Goal: Information Seeking & Learning: Learn about a topic

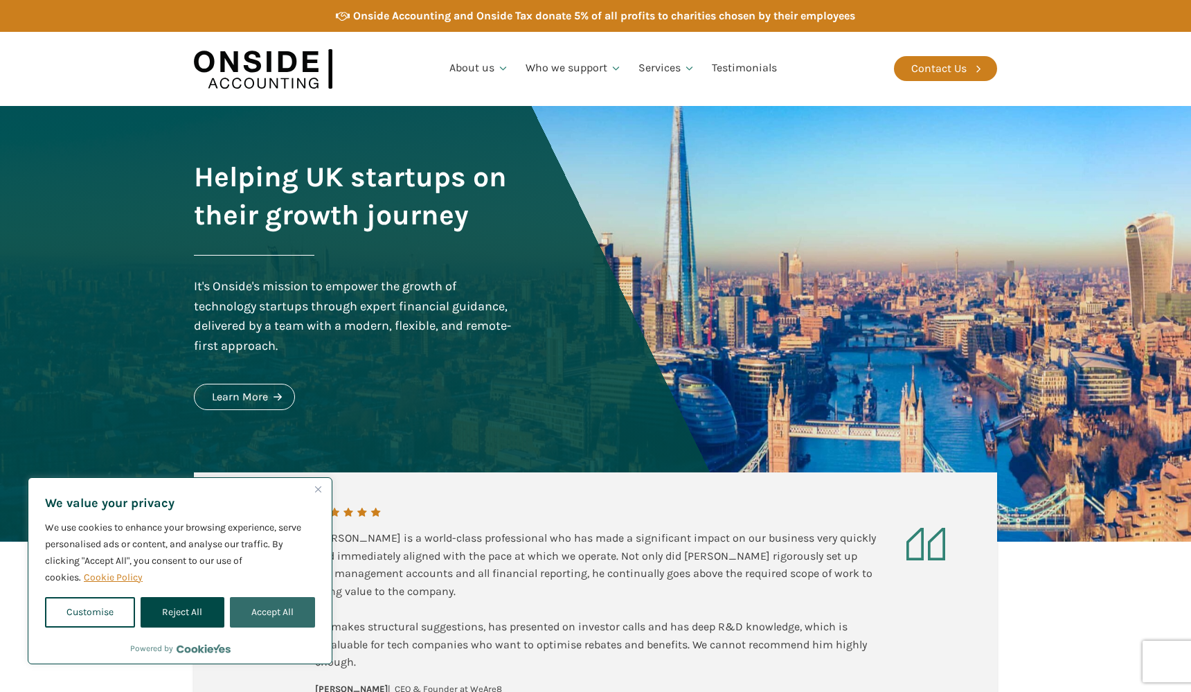
click at [262, 619] on button "Accept All" at bounding box center [272, 612] width 85 height 30
checkbox input "true"
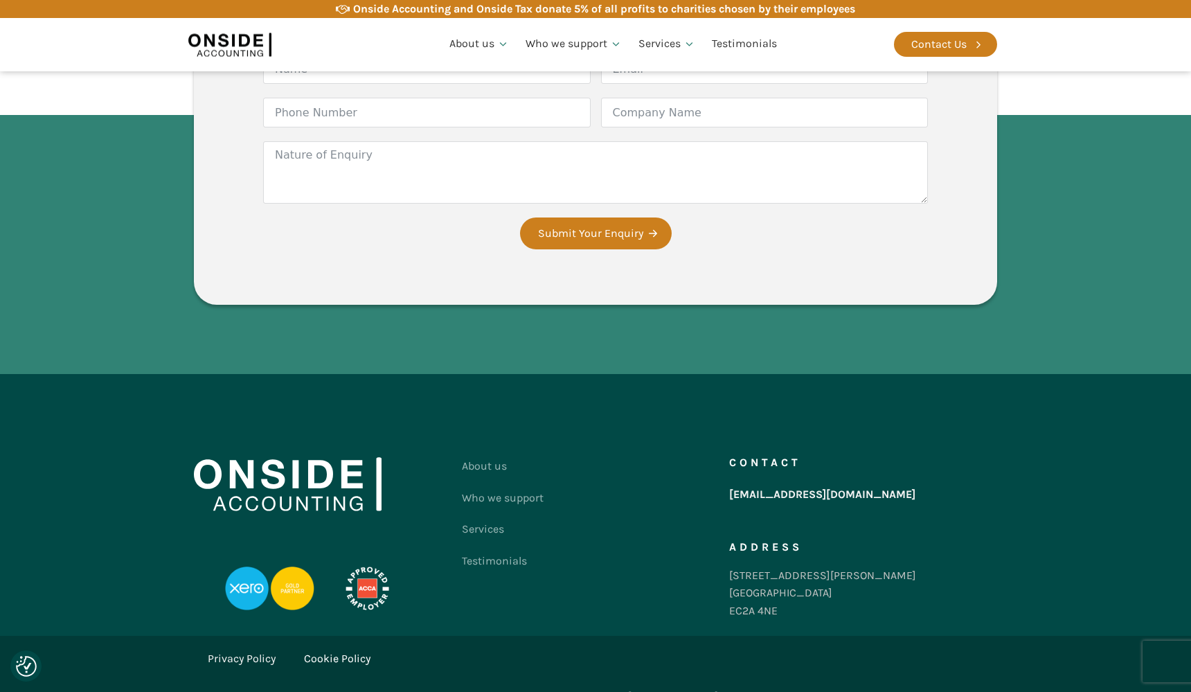
scroll to position [2517, 0]
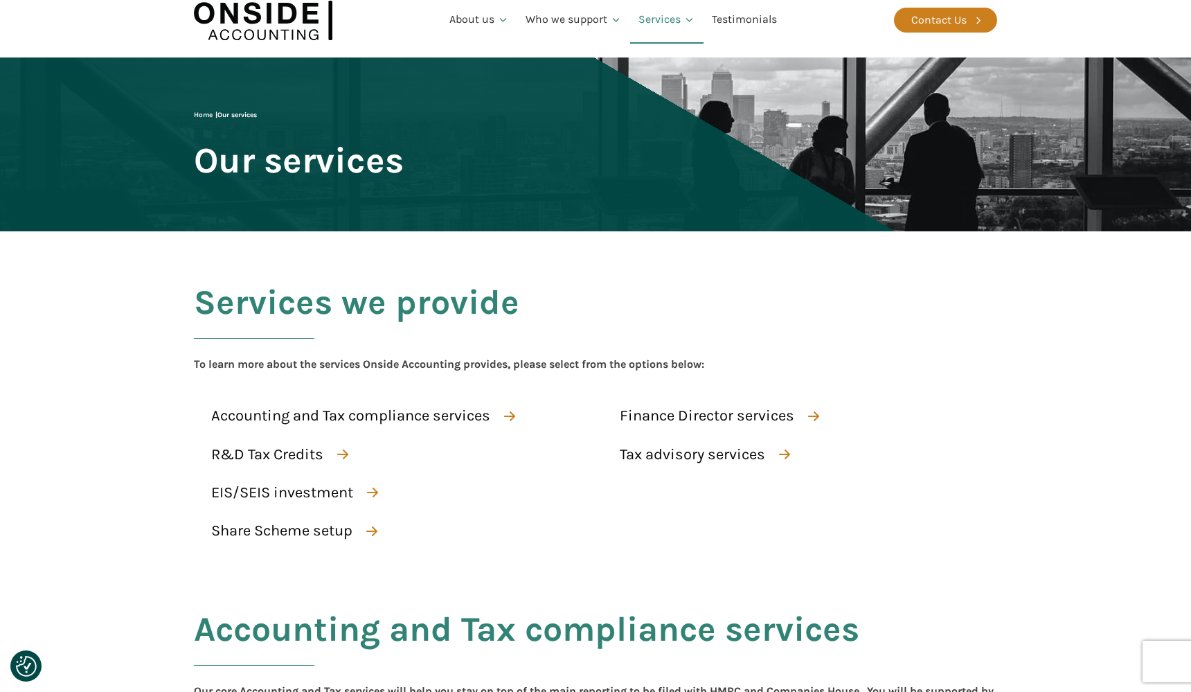
scroll to position [158, 0]
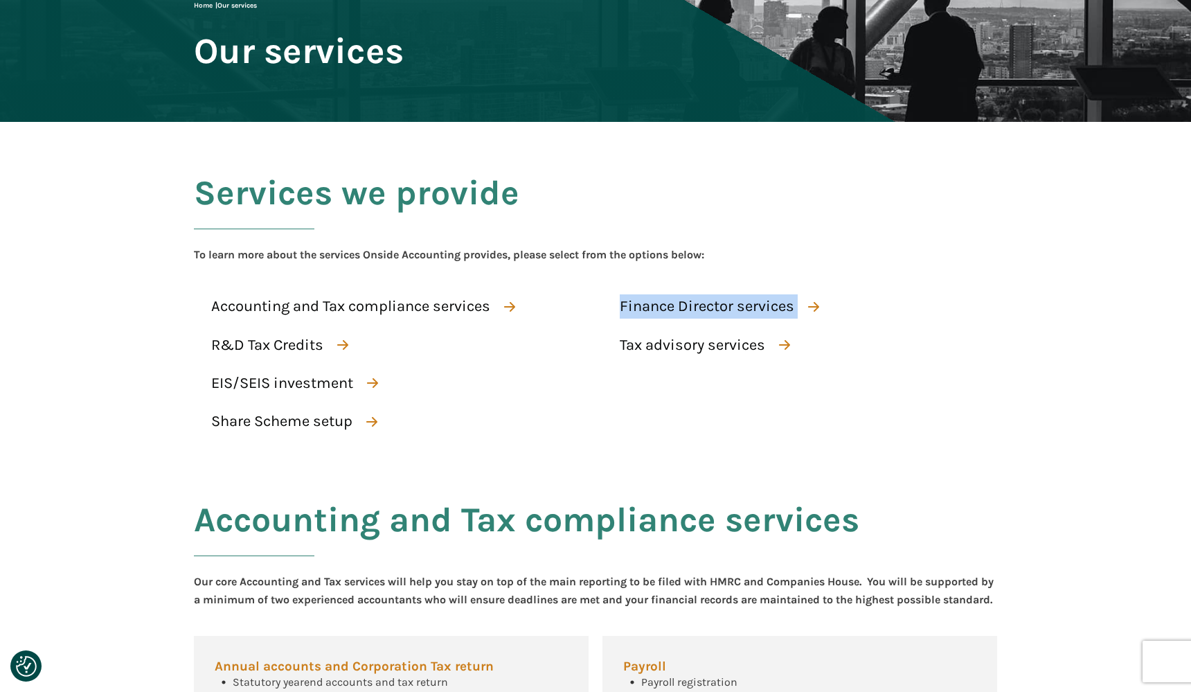
click at [1000, 353] on div "Services we provide To learn more about the services Onside Accounting provides…" at bounding box center [595, 297] width 831 height 350
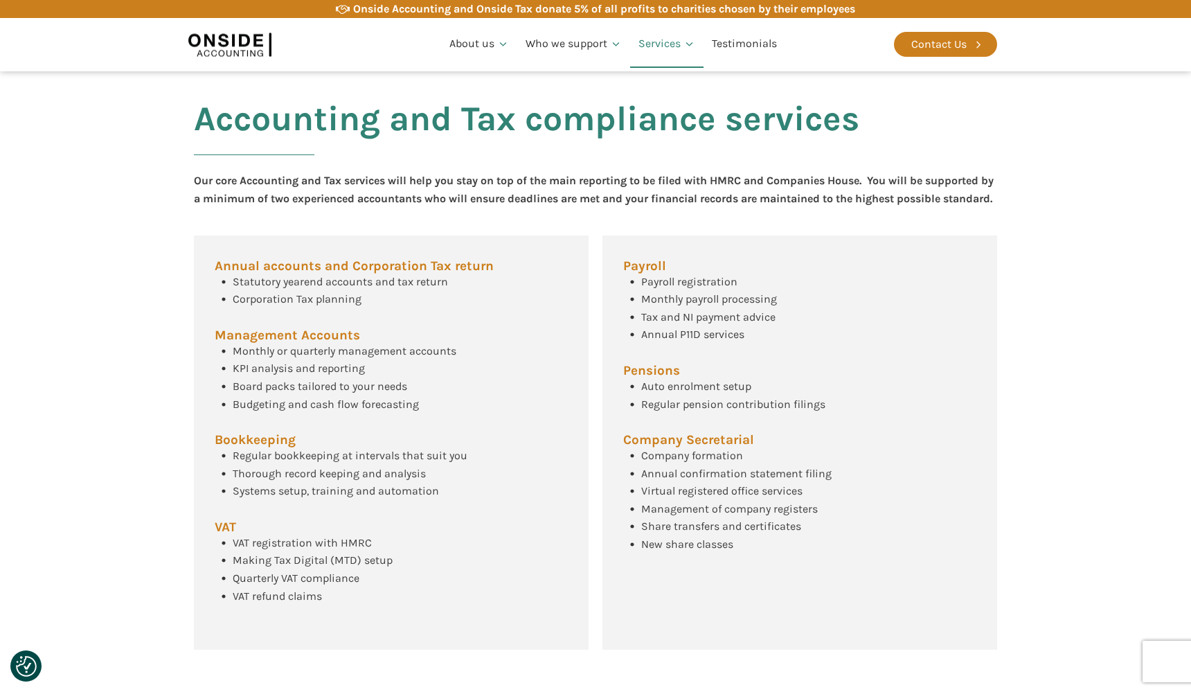
scroll to position [453, 0]
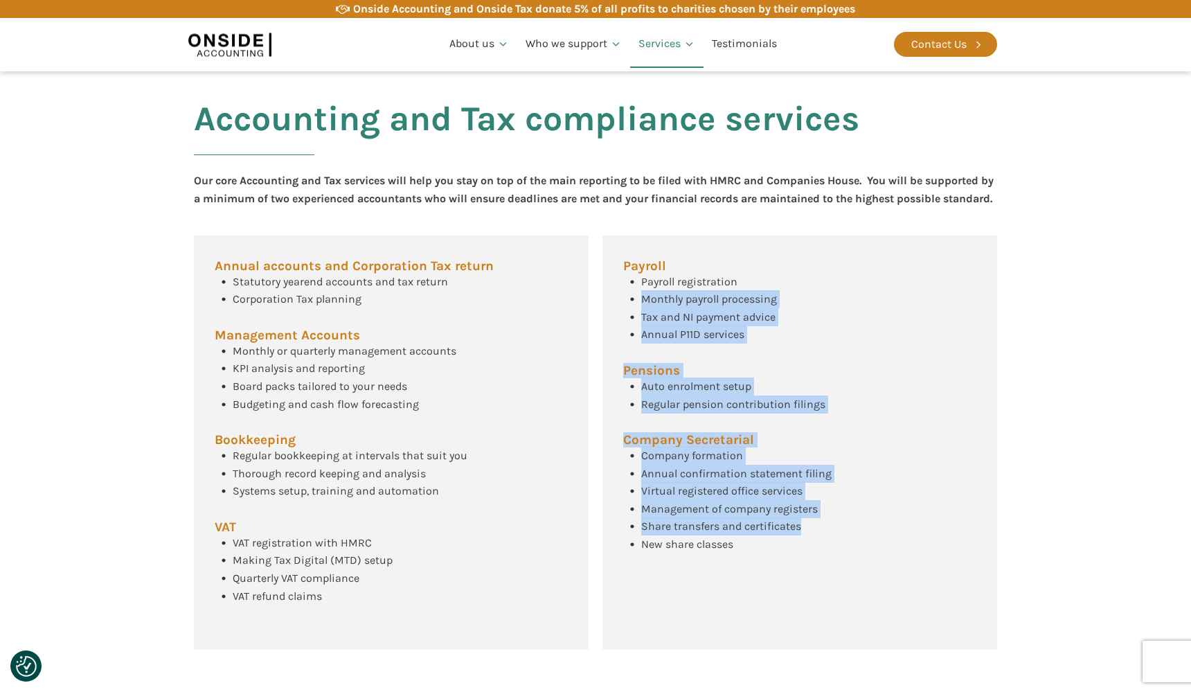
drag, startPoint x: 771, startPoint y: 561, endPoint x: 629, endPoint y: 312, distance: 286.6
click at [629, 312] on div "Payroll Payroll registration Monthly payroll processing Tax and NI payment advi…" at bounding box center [799, 442] width 395 height 415
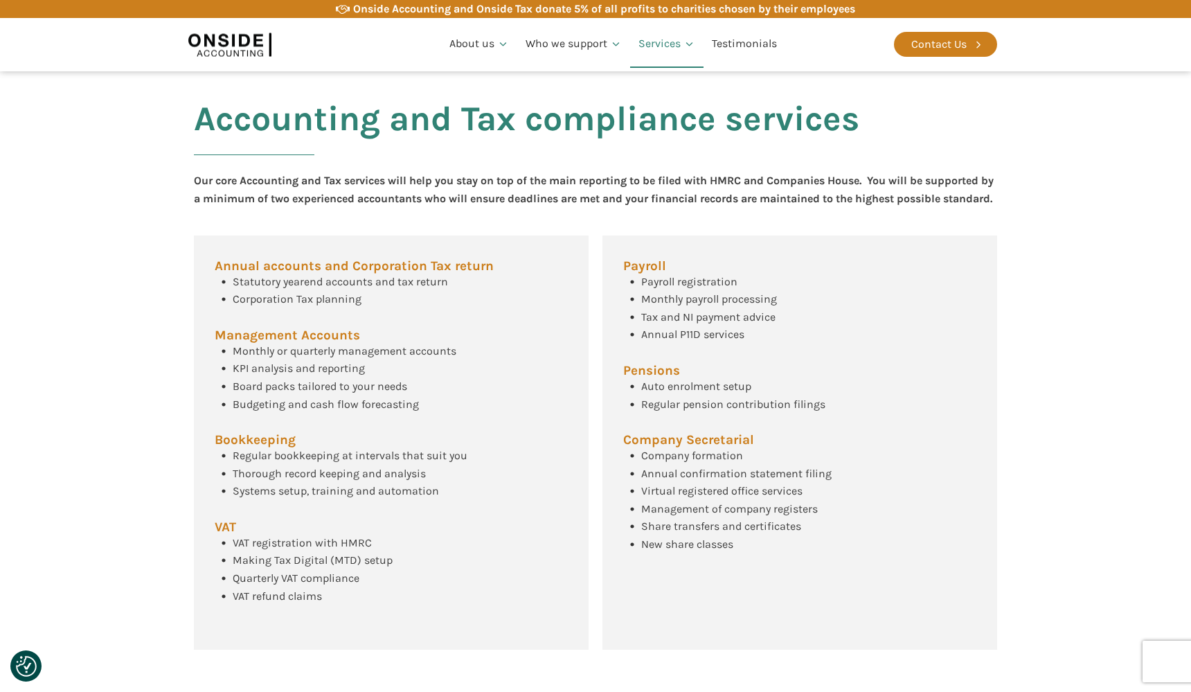
click at [621, 268] on div "Payroll Payroll registration Monthly payroll processing Tax and NI payment advi…" at bounding box center [799, 442] width 395 height 415
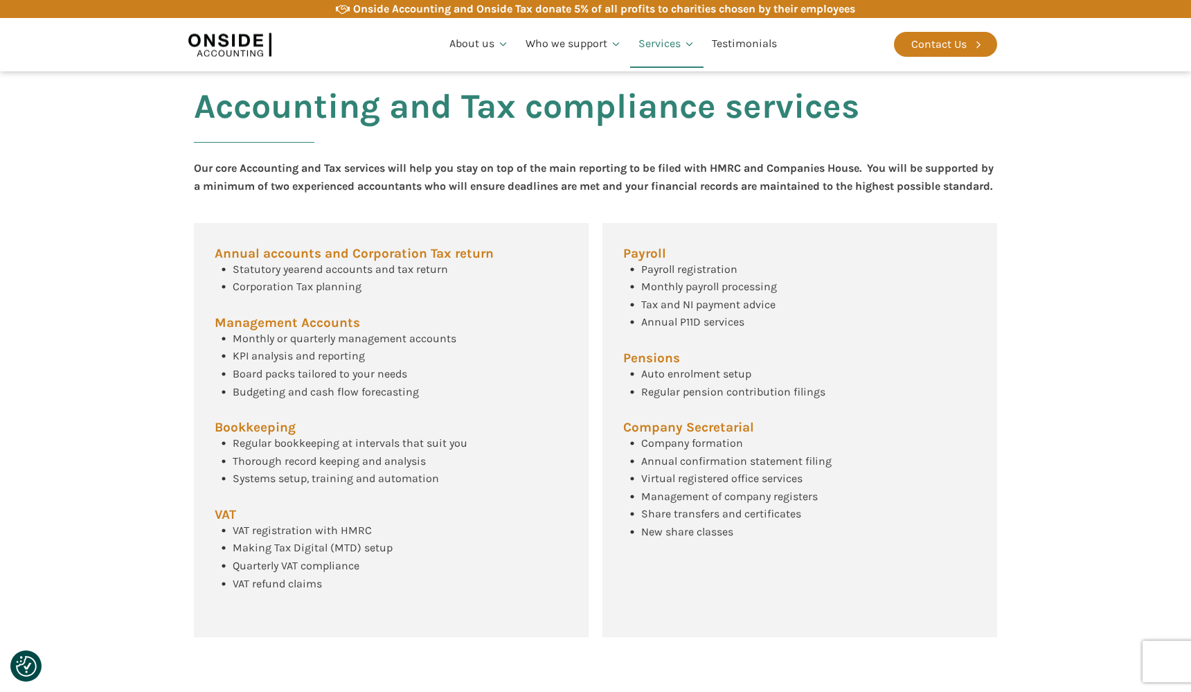
scroll to position [464, 0]
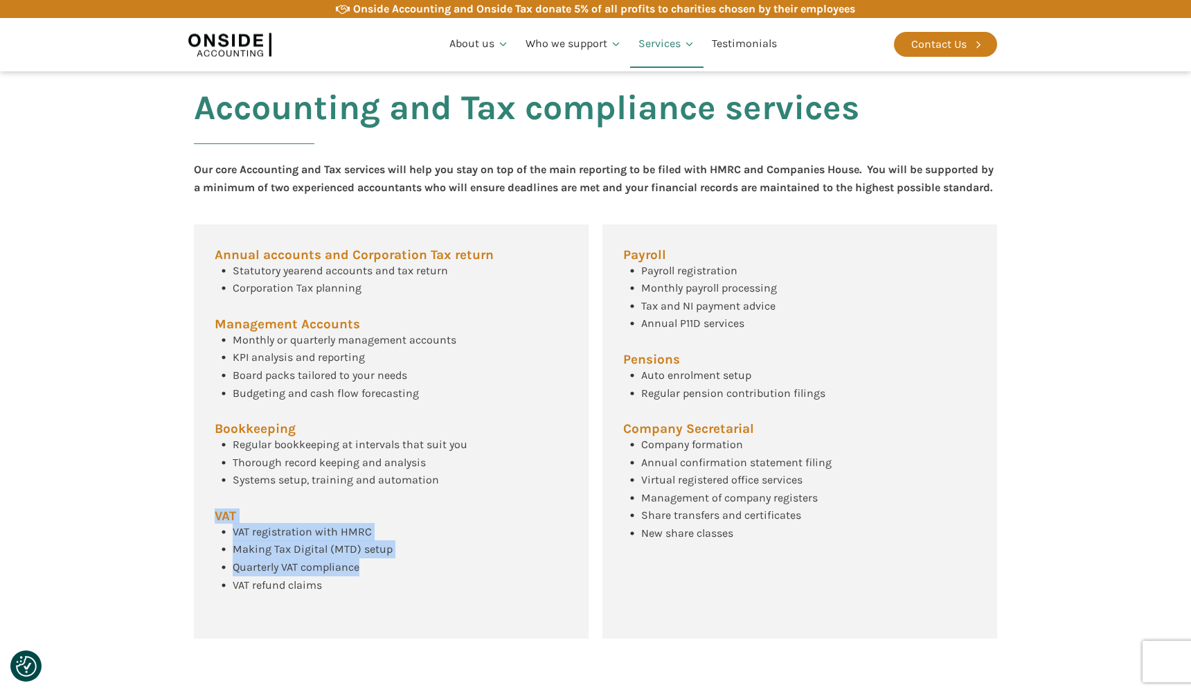
drag, startPoint x: 361, startPoint y: 593, endPoint x: 192, endPoint y: 520, distance: 183.3
click at [192, 520] on div "Accounting and Tax compliance services Our core Accounting and Tax services wil…" at bounding box center [595, 363] width 831 height 607
click at [393, 519] on div "Annual accounts and Corporation Tax return Statutory yearend accounts and tax r…" at bounding box center [391, 431] width 395 height 415
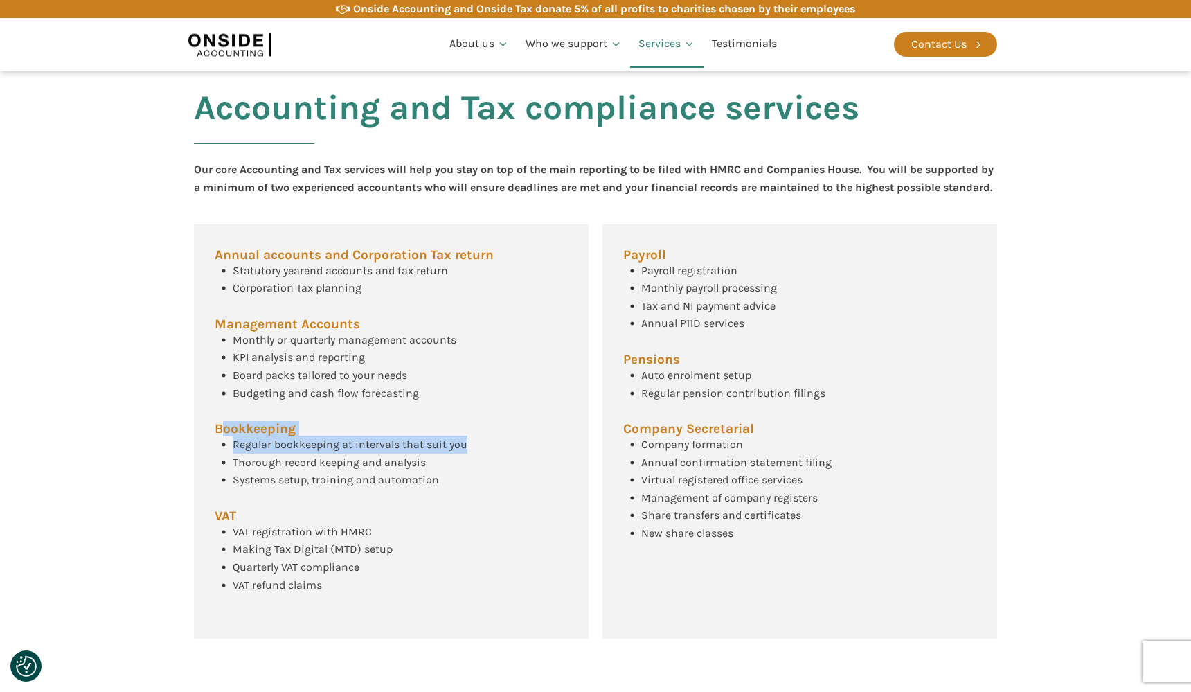
drag, startPoint x: 470, startPoint y: 485, endPoint x: 224, endPoint y: 440, distance: 250.6
click at [224, 440] on div "Annual accounts and Corporation Tax return Statutory yearend accounts and tax r…" at bounding box center [391, 431] width 395 height 415
click at [388, 422] on div "Annual accounts and Corporation Tax return Statutory yearend accounts and tax r…" at bounding box center [391, 431] width 395 height 415
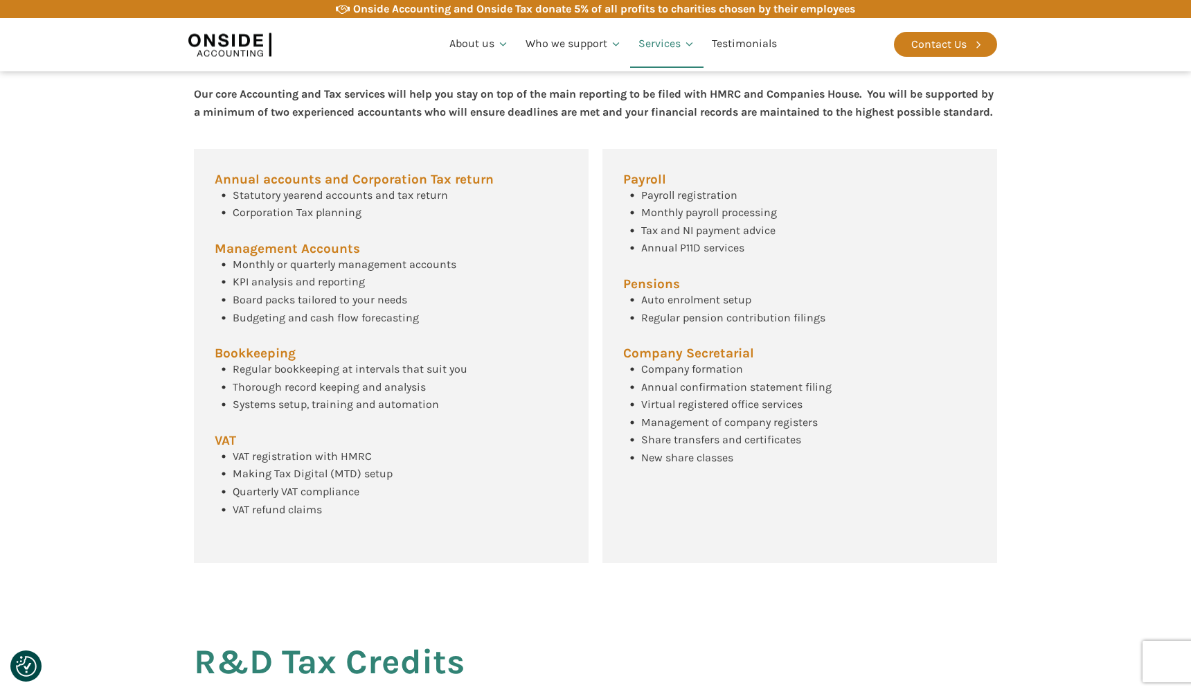
scroll to position [542, 0]
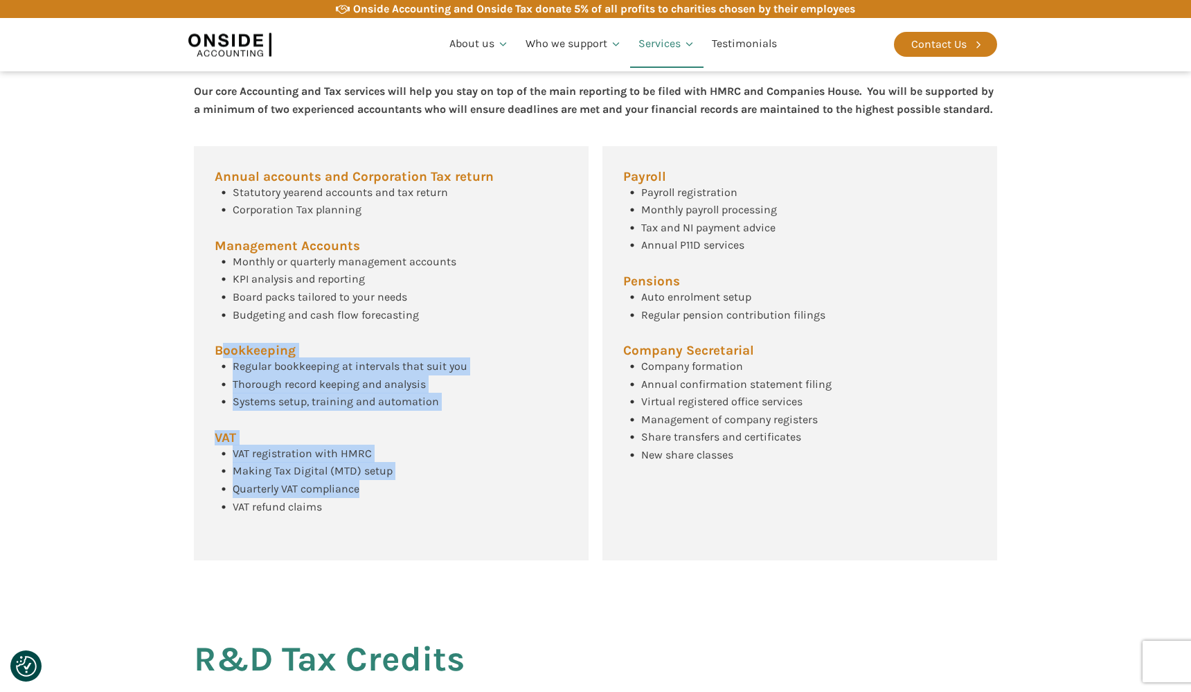
drag, startPoint x: 378, startPoint y: 517, endPoint x: 222, endPoint y: 361, distance: 220.8
click at [222, 361] on div "Annual accounts and Corporation Tax return Statutory yearend accounts and tax r…" at bounding box center [391, 353] width 395 height 415
click at [447, 367] on div "Annual accounts and Corporation Tax return Statutory yearend accounts and tax r…" at bounding box center [391, 353] width 395 height 415
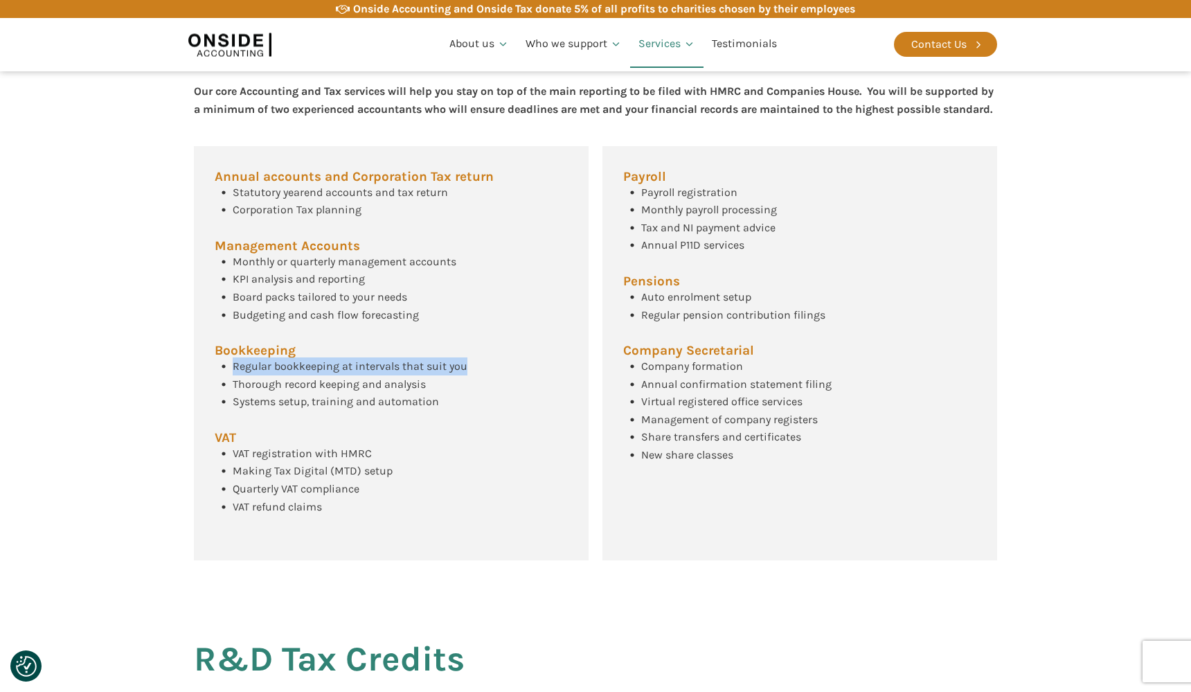
drag, startPoint x: 478, startPoint y: 420, endPoint x: 392, endPoint y: 355, distance: 107.3
click at [392, 355] on div "Annual accounts and Corporation Tax return Statutory yearend accounts and tax r…" at bounding box center [391, 353] width 395 height 415
click at [412, 358] on div "Annual accounts and Corporation Tax return Statutory yearend accounts and tax r…" at bounding box center [391, 353] width 395 height 415
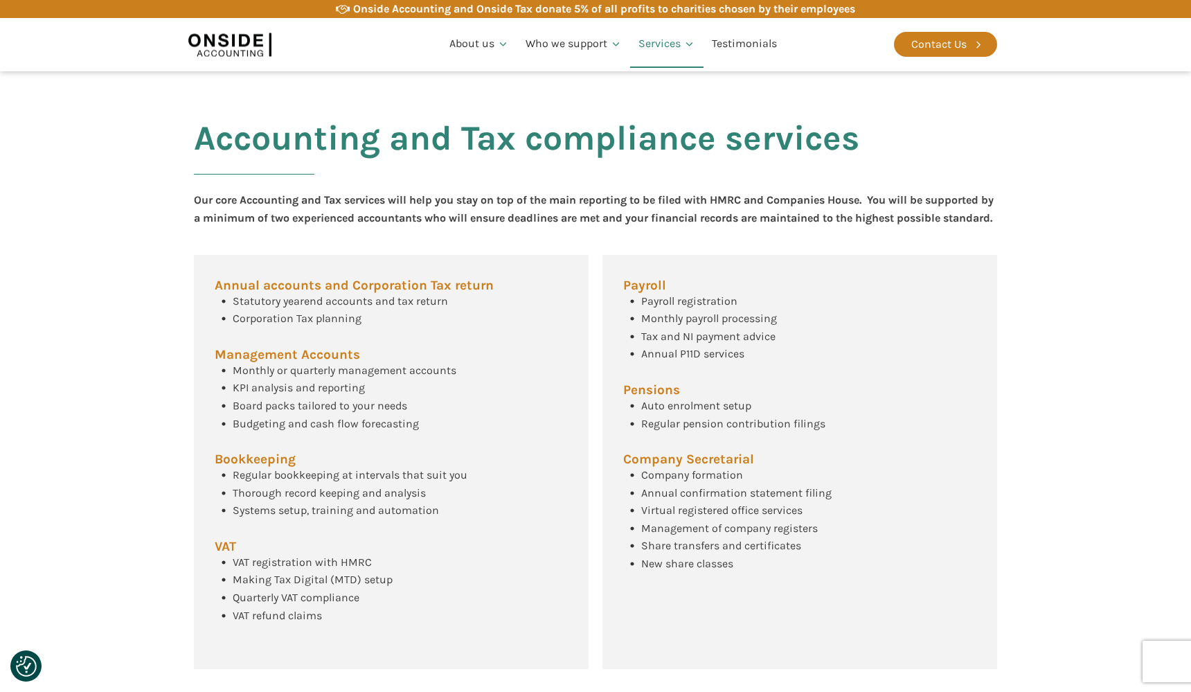
scroll to position [434, 0]
drag, startPoint x: 460, startPoint y: 520, endPoint x: 370, endPoint y: 503, distance: 91.0
click at [370, 503] on div "Annual accounts and Corporation Tax return Statutory yearend accounts and tax r…" at bounding box center [391, 461] width 395 height 415
click at [490, 479] on div "Annual accounts and Corporation Tax return Statutory yearend accounts and tax r…" at bounding box center [391, 461] width 395 height 415
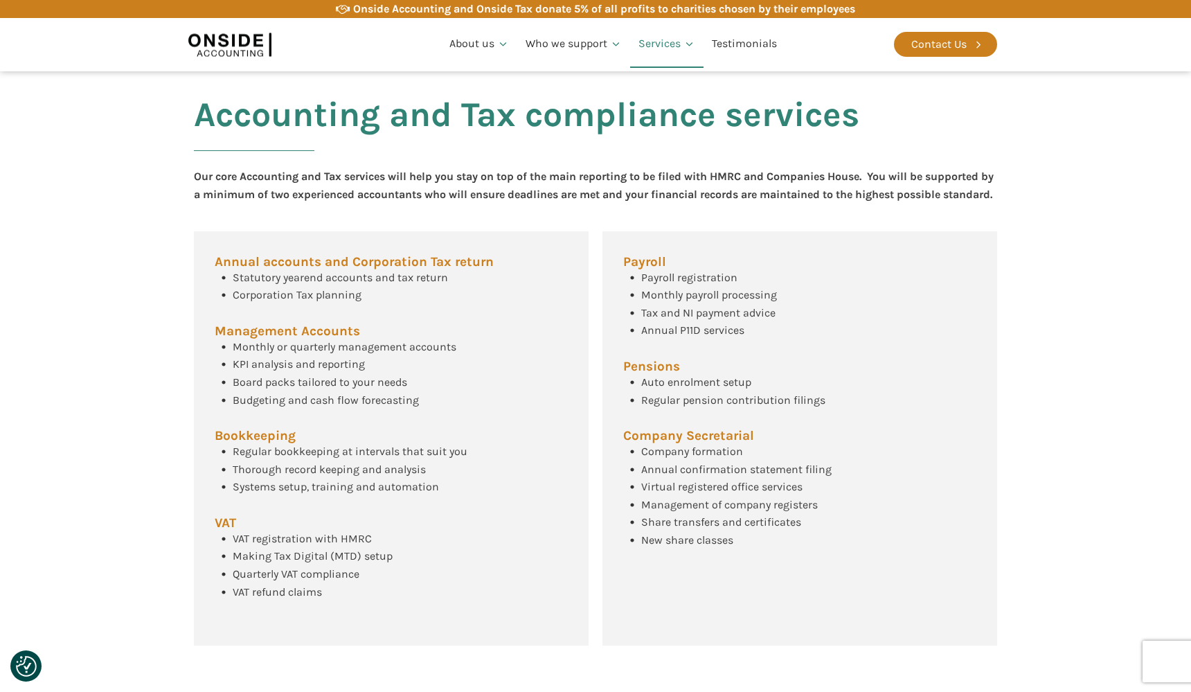
scroll to position [449, 0]
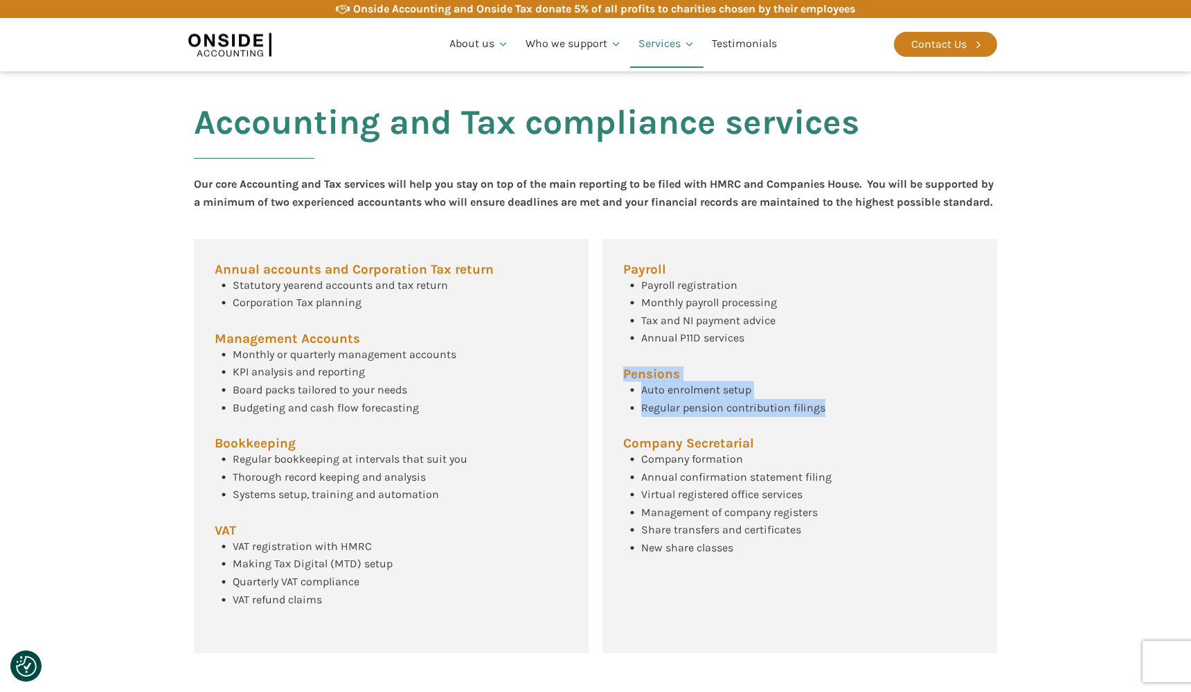
drag, startPoint x: 861, startPoint y: 417, endPoint x: 608, endPoint y: 393, distance: 254.5
click at [608, 393] on div "Payroll Payroll registration Monthly payroll processing Tax and NI payment advi…" at bounding box center [799, 446] width 395 height 415
click at [767, 393] on div "Payroll Payroll registration Monthly payroll processing Tax and NI payment advi…" at bounding box center [799, 446] width 395 height 415
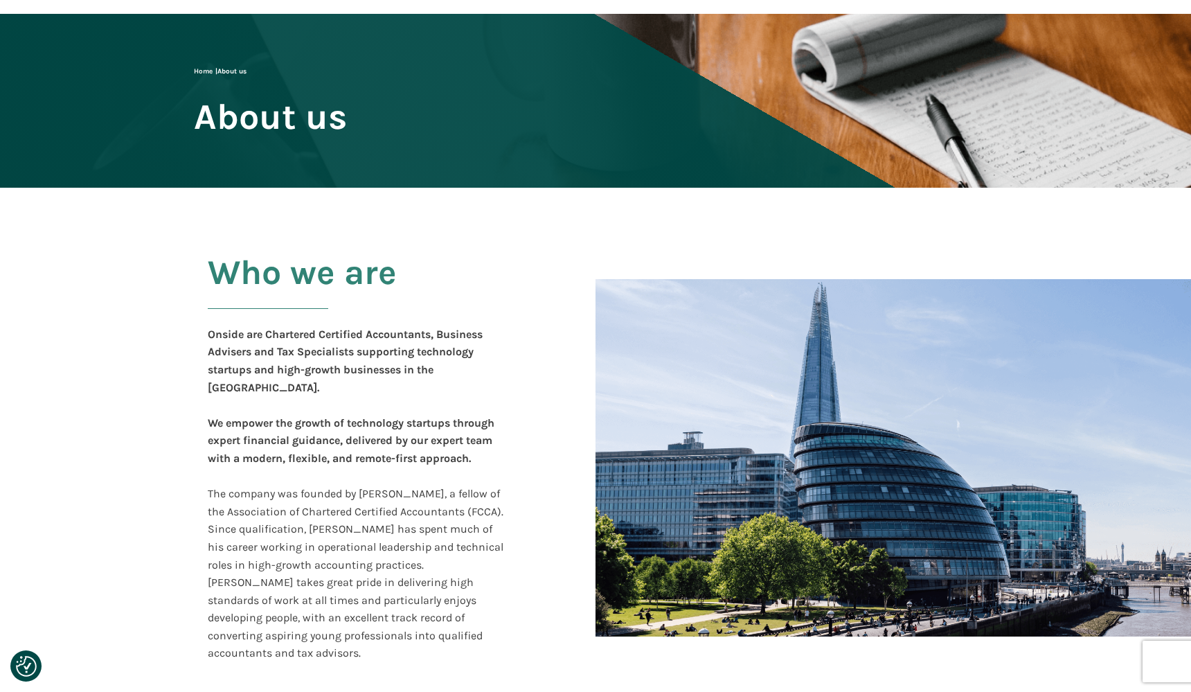
scroll to position [193, 0]
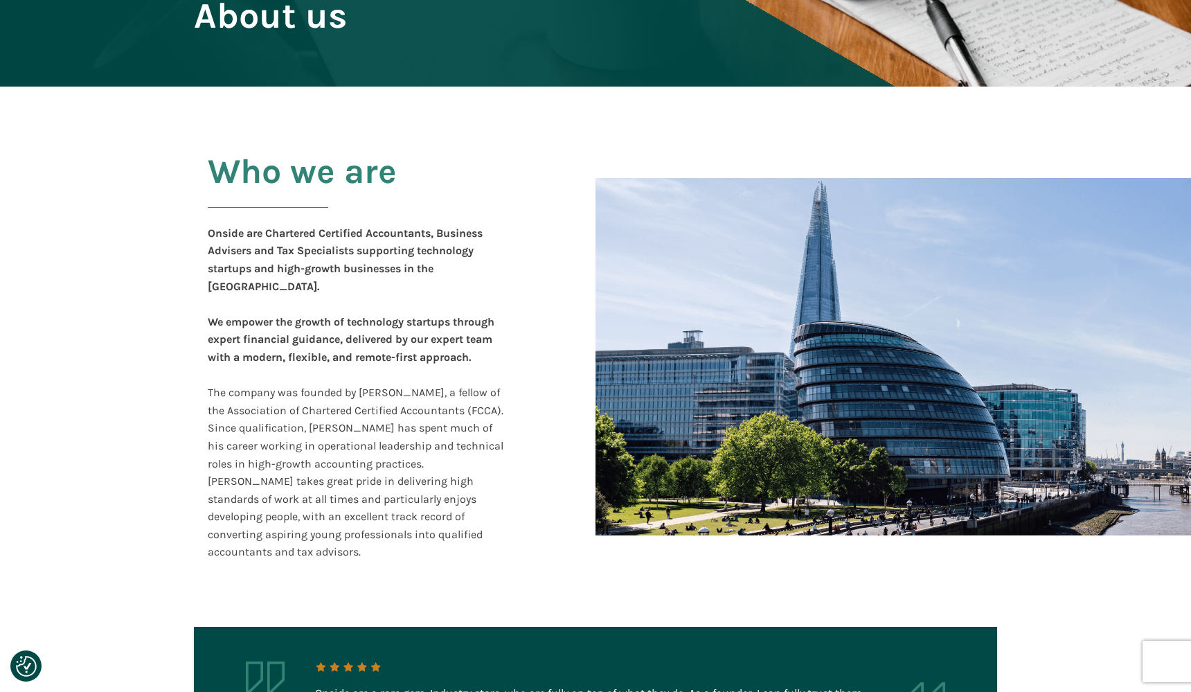
click at [337, 263] on b "Onside are Chartered Certified Accountants, Business Advisers and Tax Specialis…" at bounding box center [345, 259] width 275 height 66
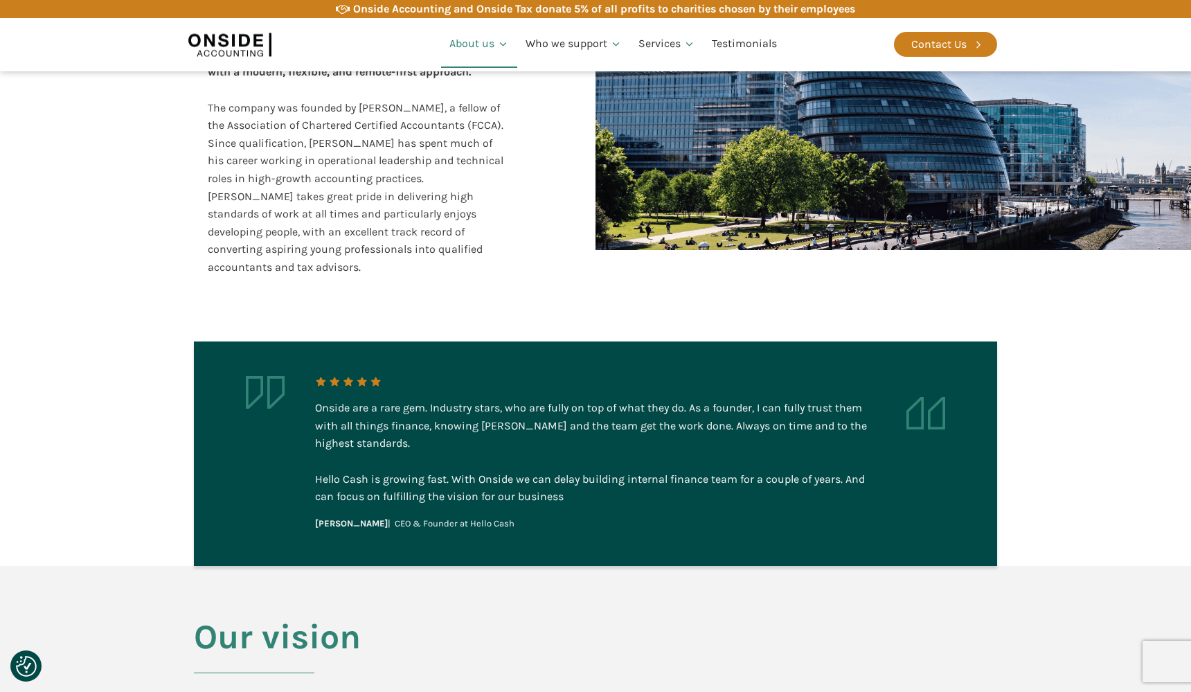
scroll to position [479, 0]
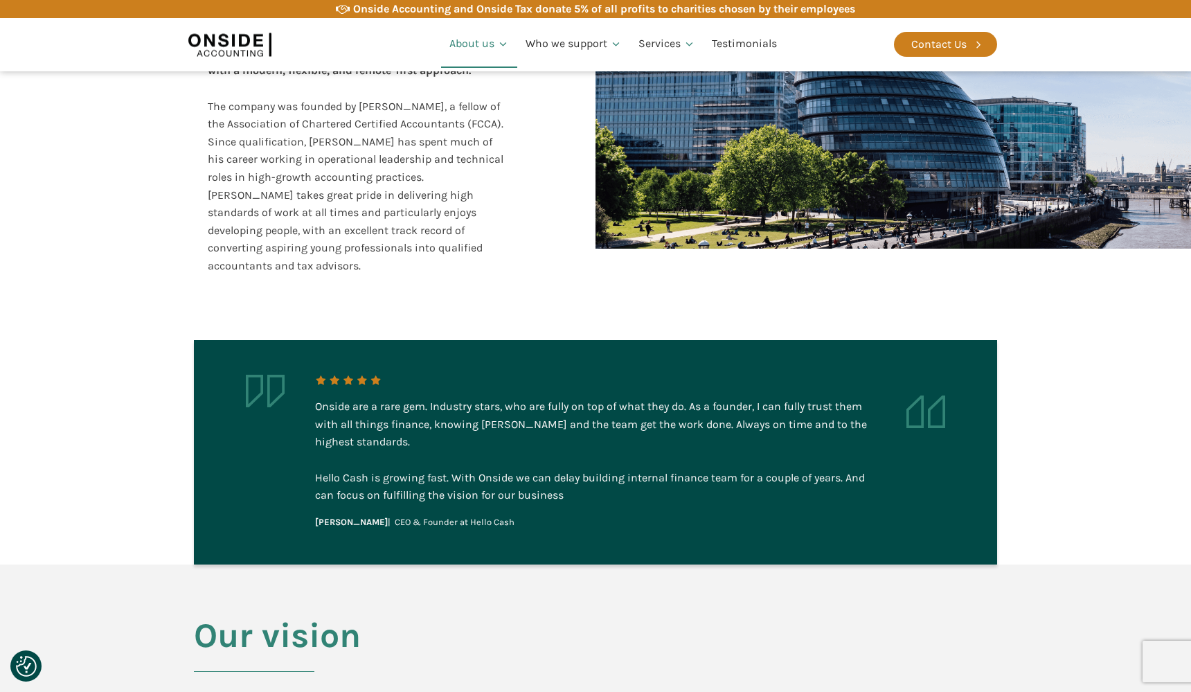
click at [467, 397] on div "Onside are a rare gem. Industry stars, who are fully on top of what they do. As…" at bounding box center [595, 423] width 561 height 53
click at [523, 397] on div "Onside are a rare gem. Industry stars, who are fully on top of what they do. As…" at bounding box center [595, 423] width 561 height 53
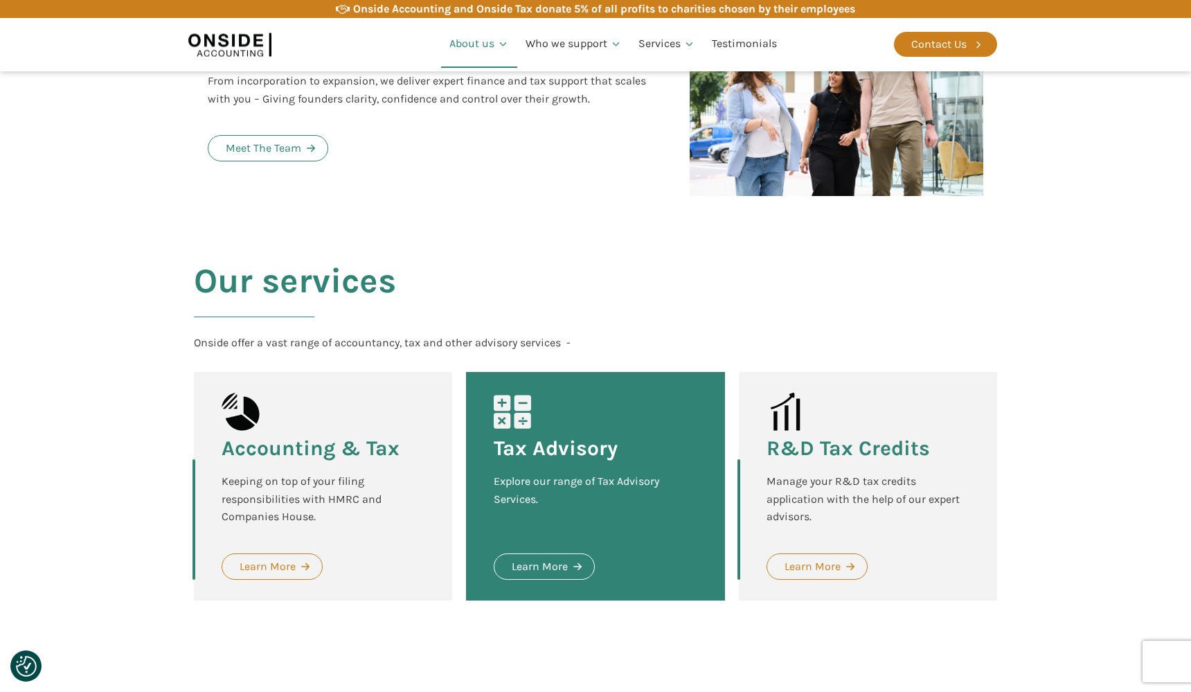
scroll to position [1503, 0]
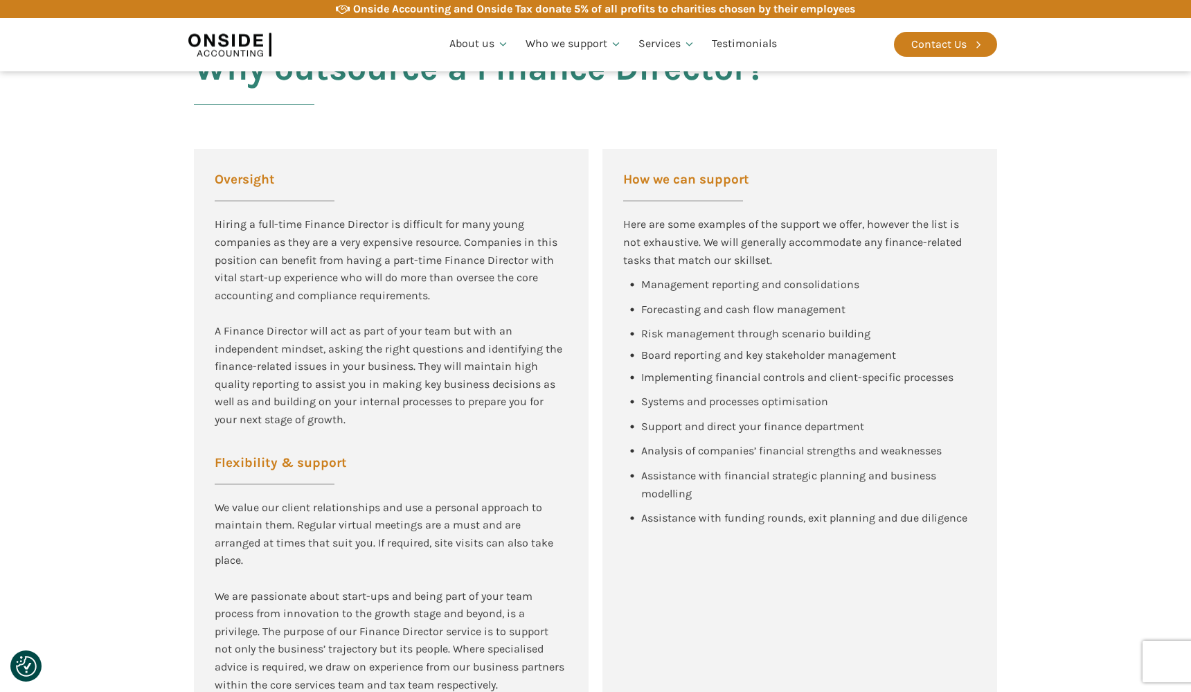
scroll to position [791, 0]
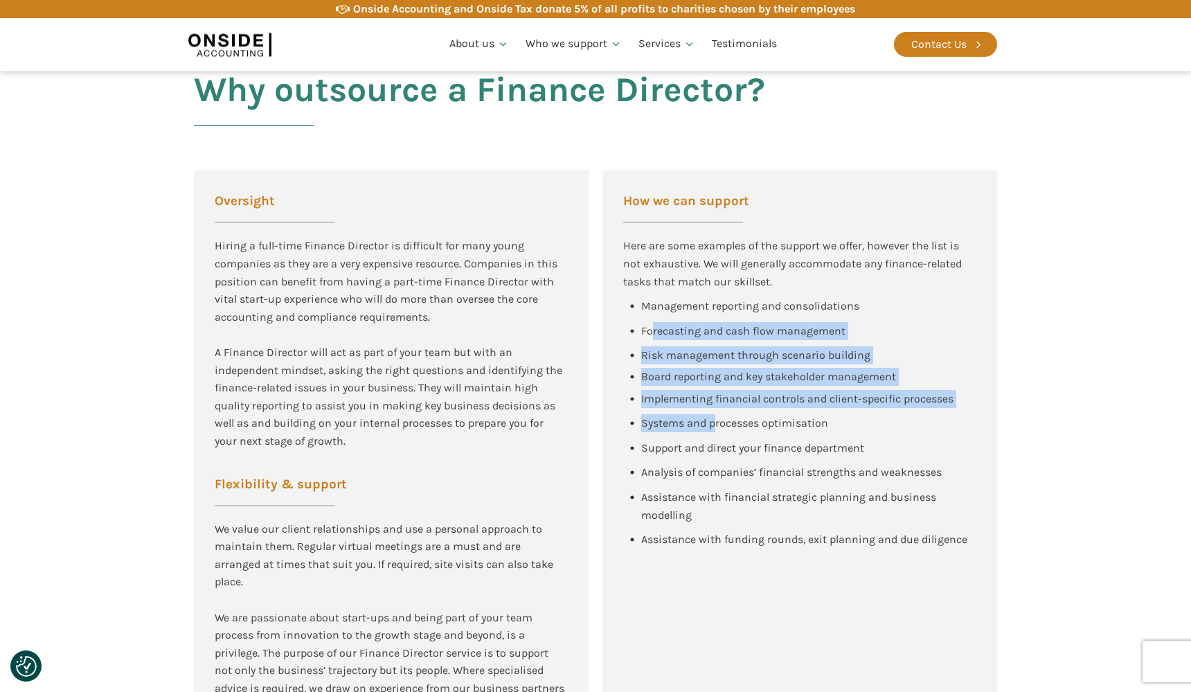
drag, startPoint x: 650, startPoint y: 323, endPoint x: 717, endPoint y: 408, distance: 108.0
click at [717, 408] on div "Management reporting and consolidations Forecasting and cash flow management Ri…" at bounding box center [799, 426] width 353 height 258
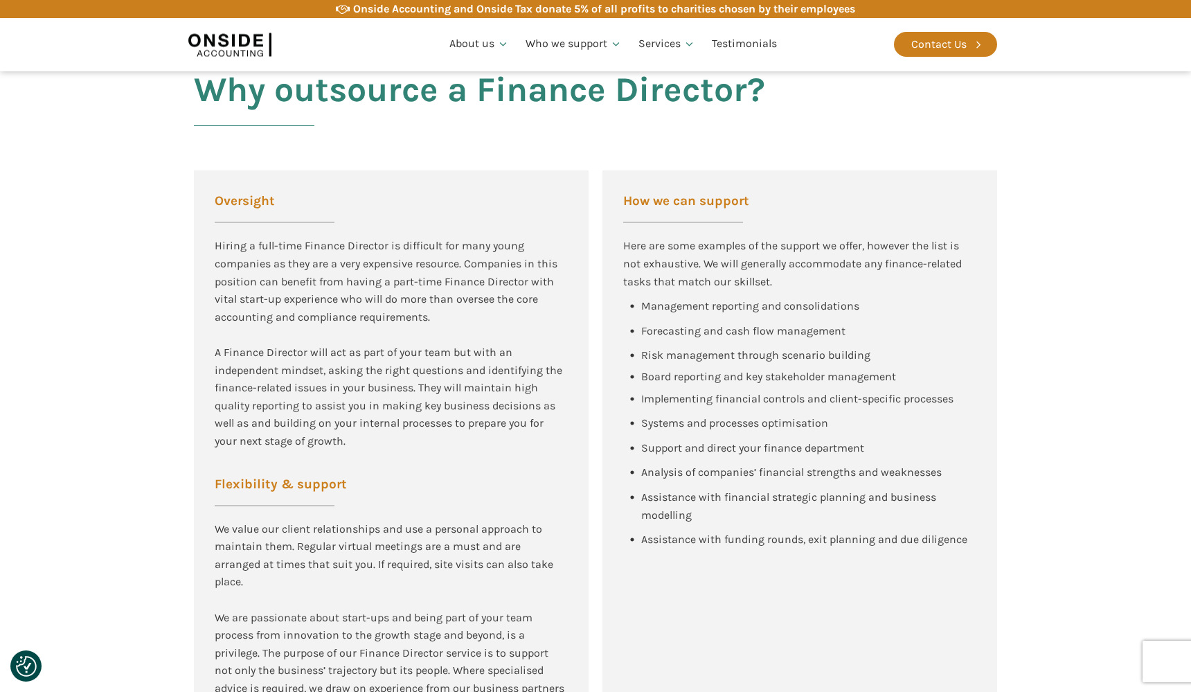
click at [694, 444] on div "Support and direct your finance department" at bounding box center [752, 448] width 223 height 18
drag, startPoint x: 663, startPoint y: 436, endPoint x: 744, endPoint y: 436, distance: 81.7
click at [744, 441] on span "Support and direct your finance department" at bounding box center [752, 447] width 223 height 13
click at [843, 465] on span "Analysis of companies’ financial strengths and weaknesses" at bounding box center [791, 471] width 301 height 13
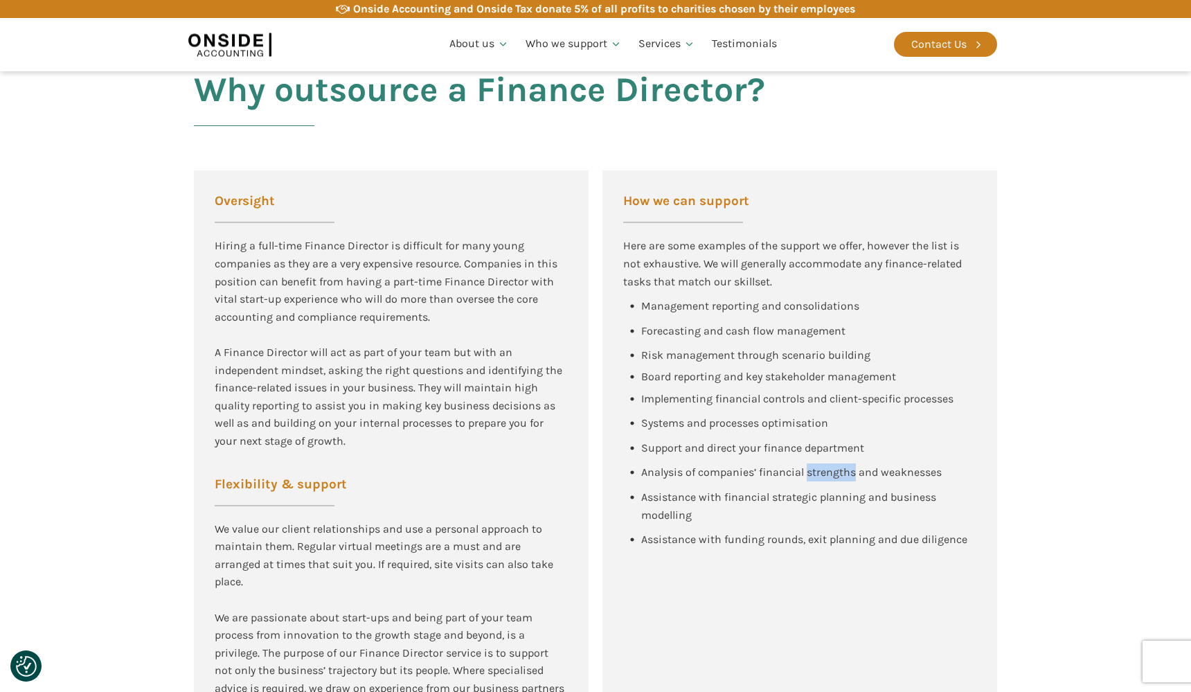
click at [843, 465] on span "Analysis of companies’ financial strengths and weaknesses" at bounding box center [791, 471] width 301 height 13
click at [794, 465] on span "Analysis of companies’ financial strengths and weaknesses" at bounding box center [791, 471] width 301 height 13
click at [701, 473] on div "Analysis of companies’ financial strengths and weaknesses" at bounding box center [782, 475] width 319 height 25
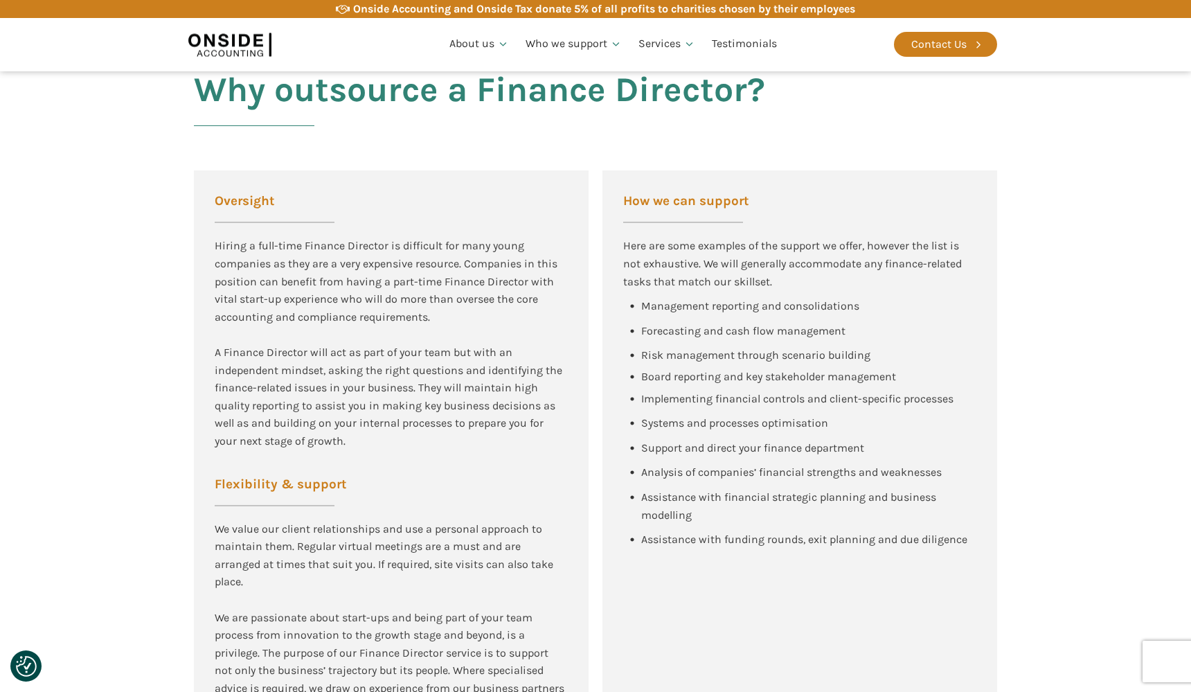
click at [678, 490] on span "Assistance with financial strategic planning and business modelling" at bounding box center [790, 505] width 298 height 31
click at [780, 465] on span "Analysis of companies’ financial strengths and weaknesses" at bounding box center [791, 471] width 301 height 13
click at [736, 497] on div "Assistance with financial strategic planning and business modelling" at bounding box center [808, 505] width 335 height 35
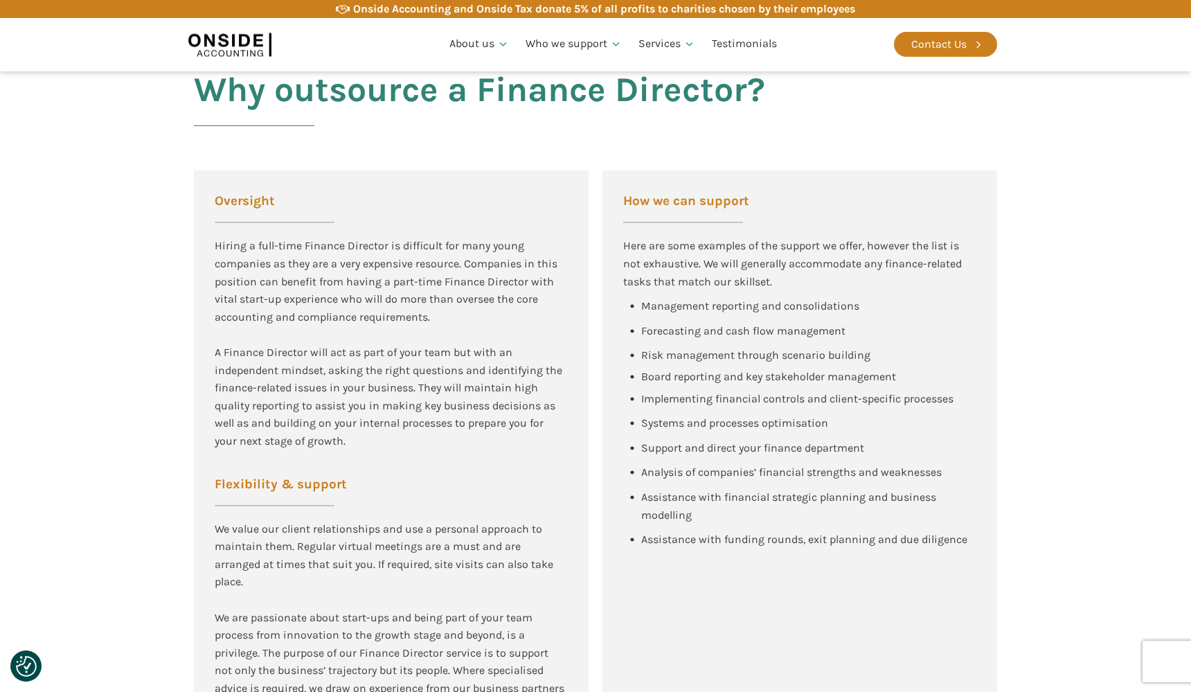
click at [736, 497] on div "Assistance with financial strategic planning and business modelling" at bounding box center [808, 505] width 335 height 35
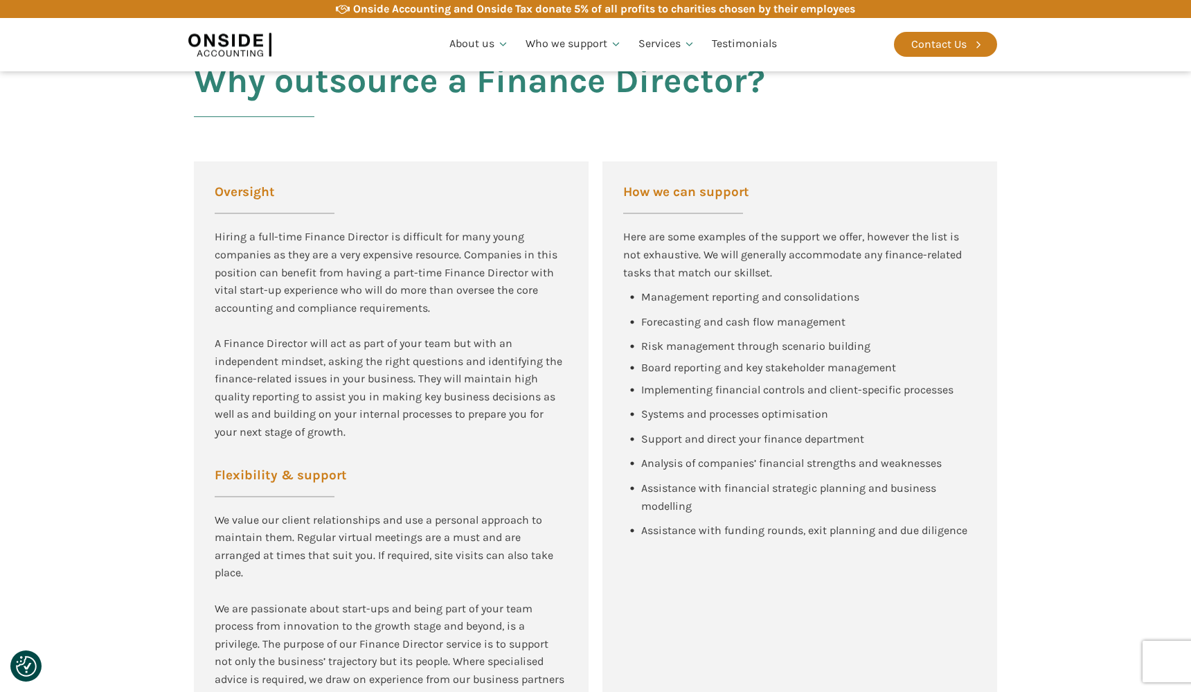
scroll to position [801, 0]
click at [719, 521] on div "Assistance with funding rounds, exit planning and due diligence" at bounding box center [804, 530] width 326 height 18
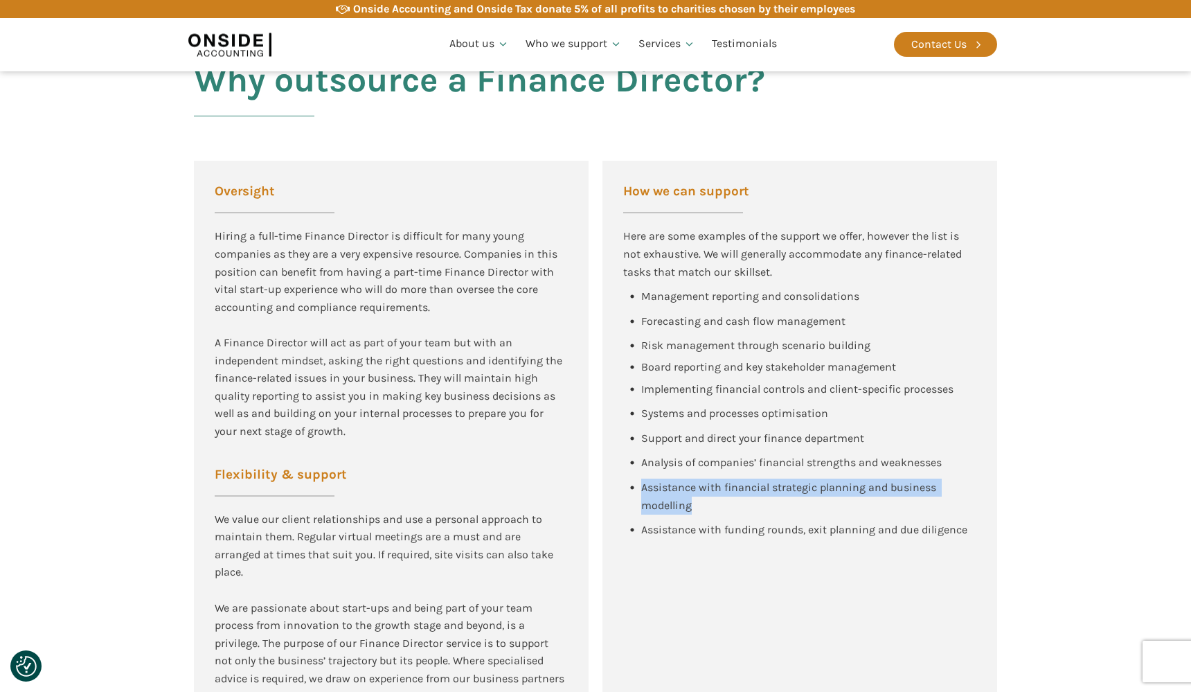
drag, startPoint x: 747, startPoint y: 502, endPoint x: 640, endPoint y: 470, distance: 112.0
click at [640, 478] on div "Assistance with financial strategic planning and business modelling" at bounding box center [799, 499] width 353 height 42
click at [719, 481] on span "Assistance with financial strategic planning and business modelling" at bounding box center [790, 496] width 298 height 31
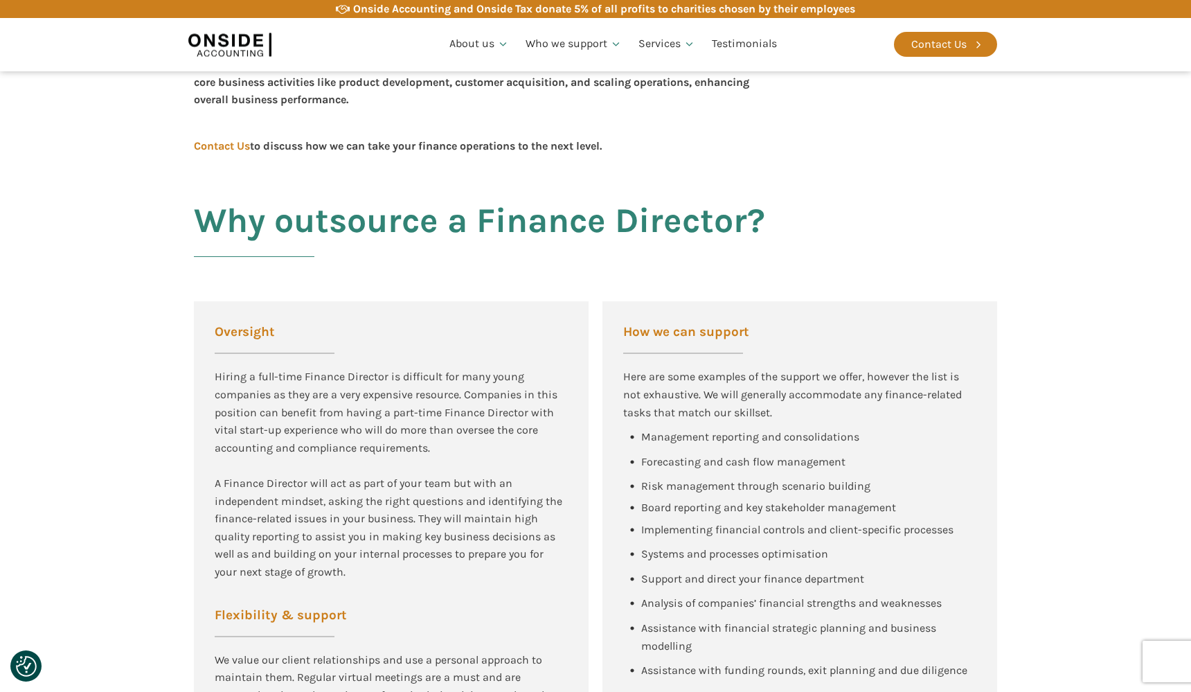
scroll to position [661, 0]
click at [683, 544] on div "Systems and processes optimisation" at bounding box center [734, 553] width 187 height 18
click at [710, 500] on span "Board reporting and key stakeholder management" at bounding box center [768, 506] width 255 height 13
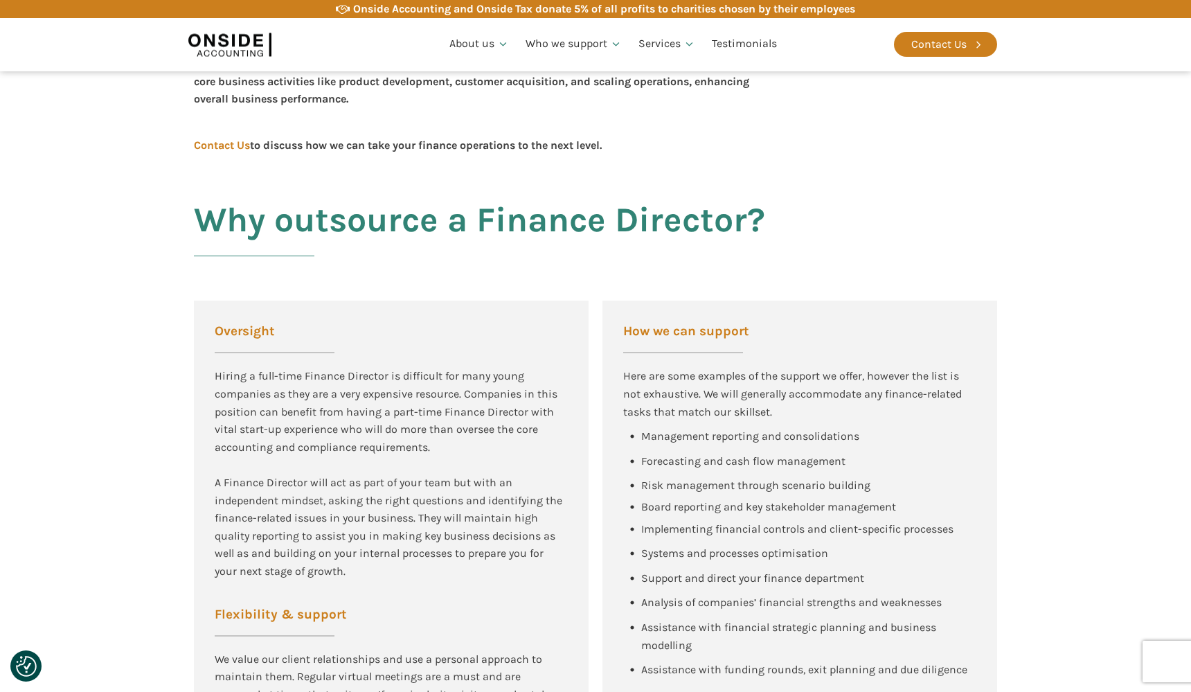
click at [724, 478] on span "Risk management through scenario building" at bounding box center [755, 484] width 229 height 13
drag, startPoint x: 643, startPoint y: 565, endPoint x: 891, endPoint y: 560, distance: 247.9
click at [891, 560] on div "Management reporting and consolidations Forecasting and cash flow management Ri…" at bounding box center [799, 556] width 353 height 258
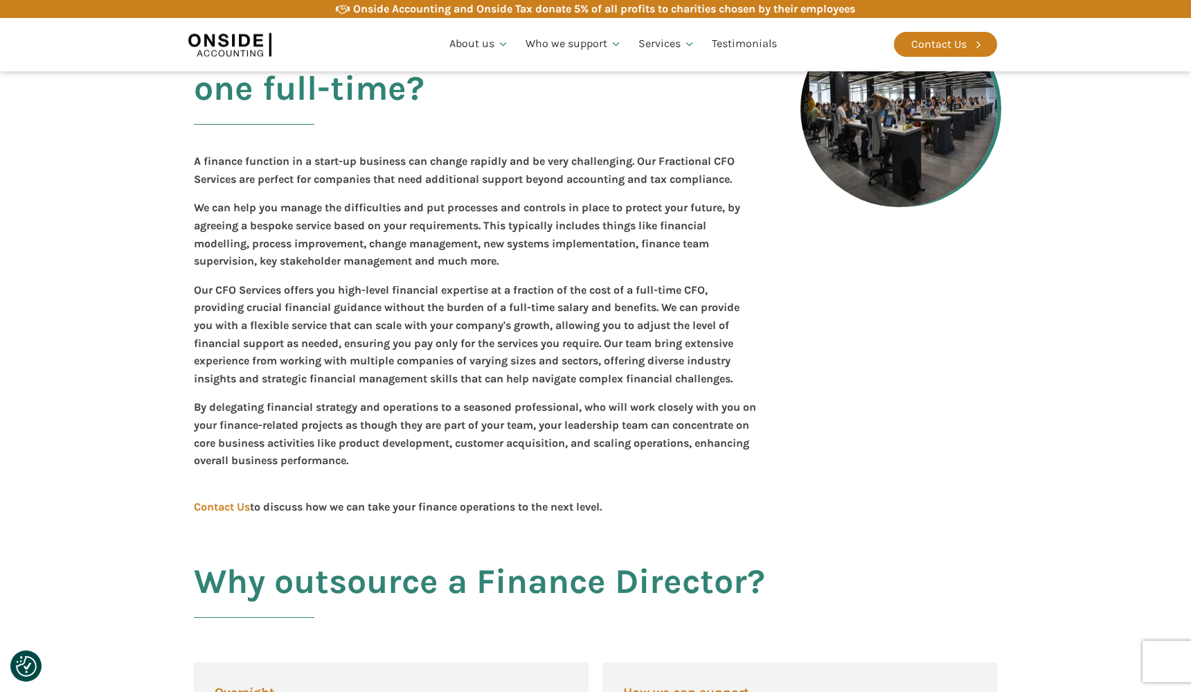
scroll to position [301, 0]
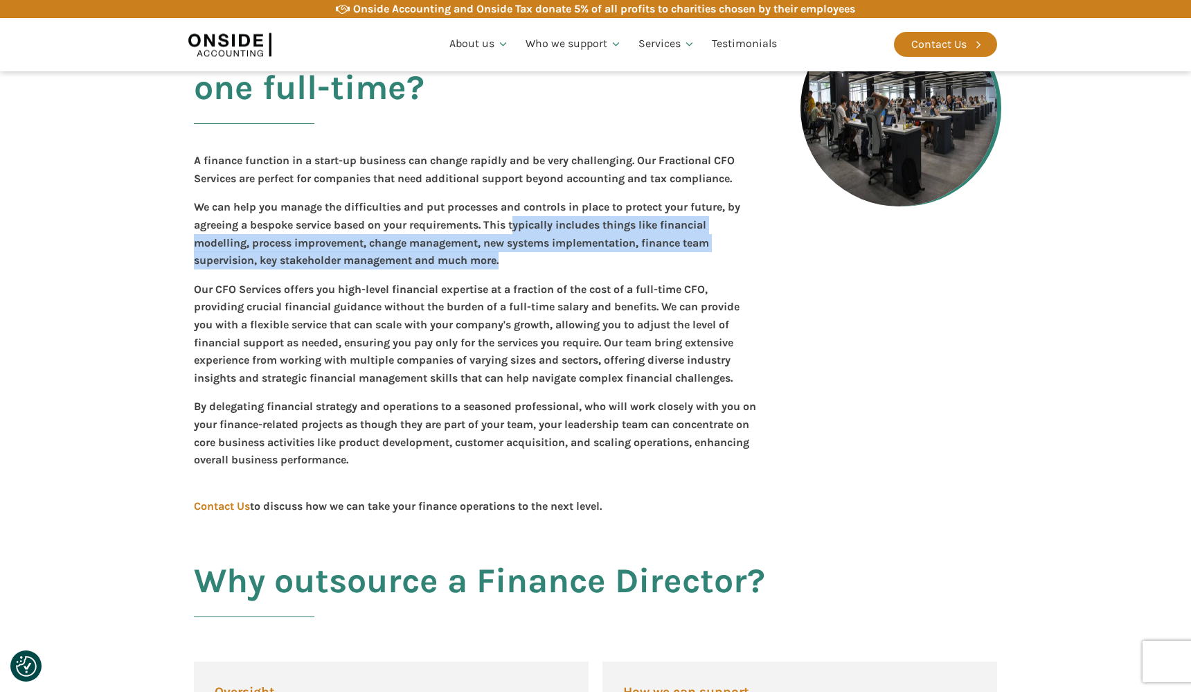
drag, startPoint x: 530, startPoint y: 254, endPoint x: 519, endPoint y: 222, distance: 34.4
click at [519, 222] on p "We can help you manage the difficulties and put processes and controls in place…" at bounding box center [475, 233] width 562 height 71
click at [362, 216] on p "We can help you manage the difficulties and put processes and controls in place…" at bounding box center [475, 233] width 562 height 71
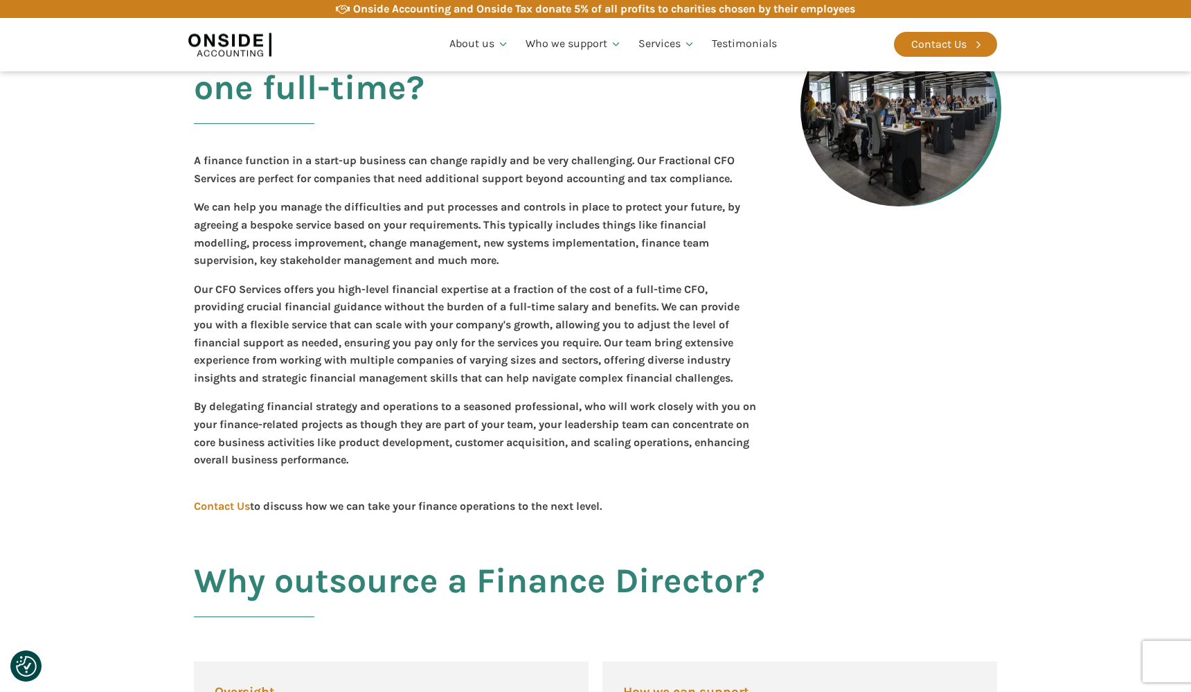
click at [254, 263] on p "We can help you manage the difficulties and put processes and controls in place…" at bounding box center [475, 233] width 562 height 71
click at [323, 297] on p "Our CFO Services offers you high-level financial expertise at a fraction of the…" at bounding box center [475, 333] width 562 height 107
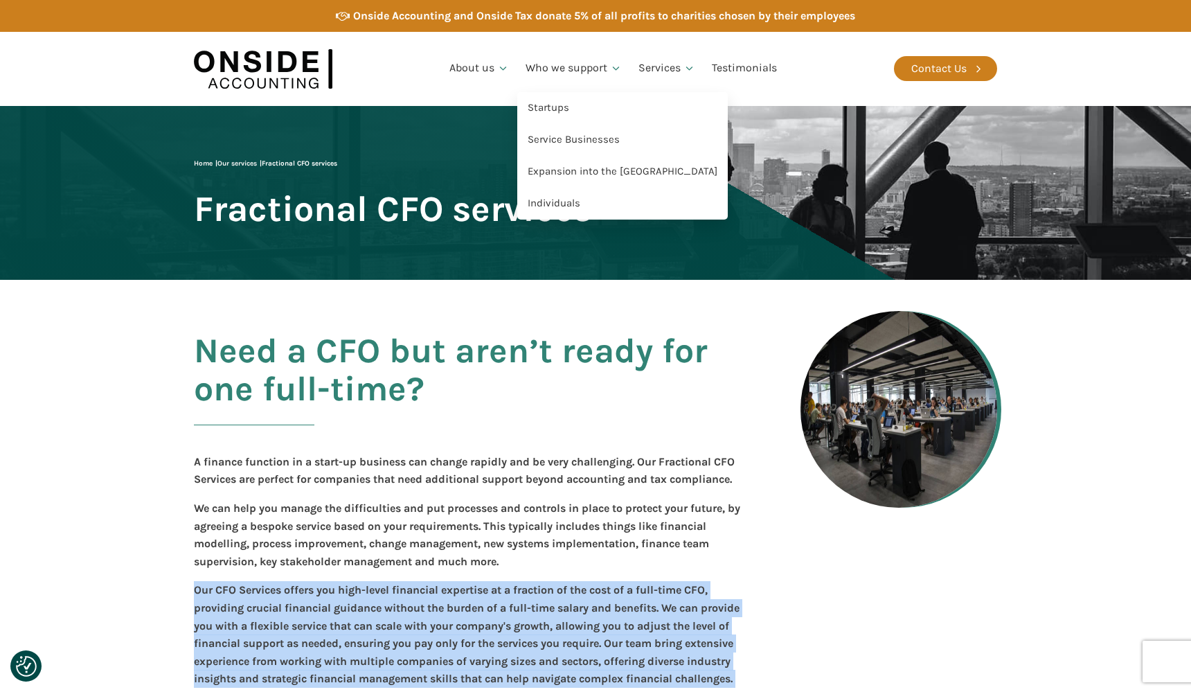
scroll to position [0, 0]
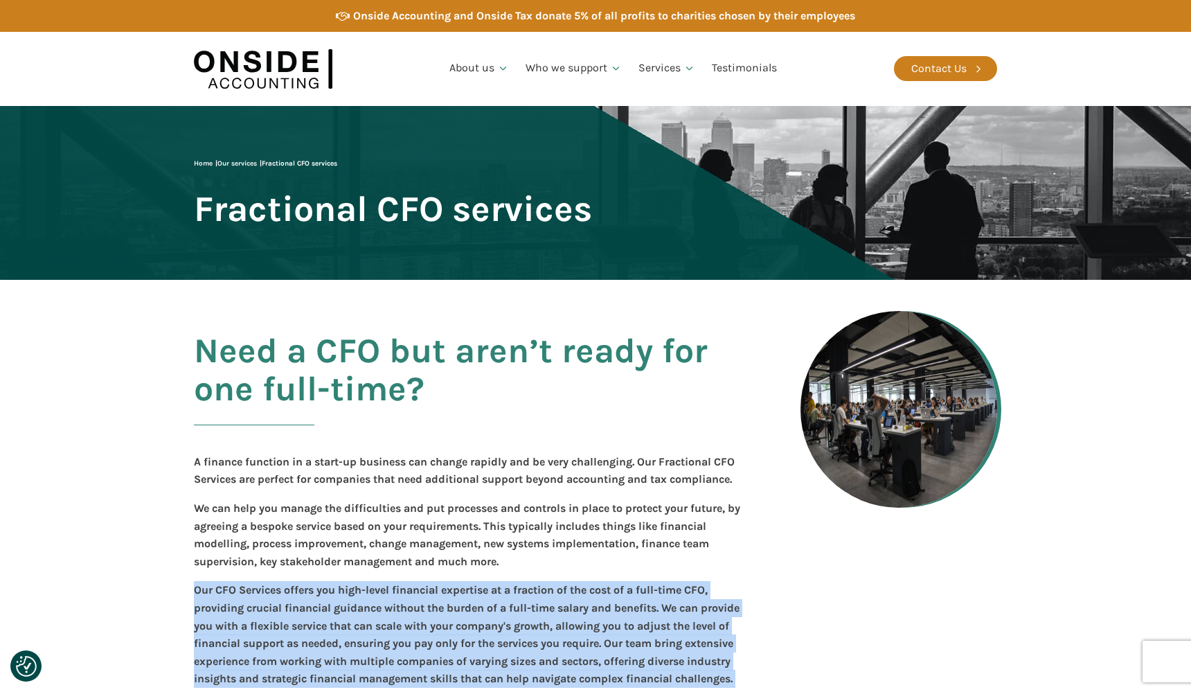
click at [183, 348] on div "Need a CFO but aren’t ready for one full-time? A finance function in a start-up…" at bounding box center [595, 557] width 831 height 554
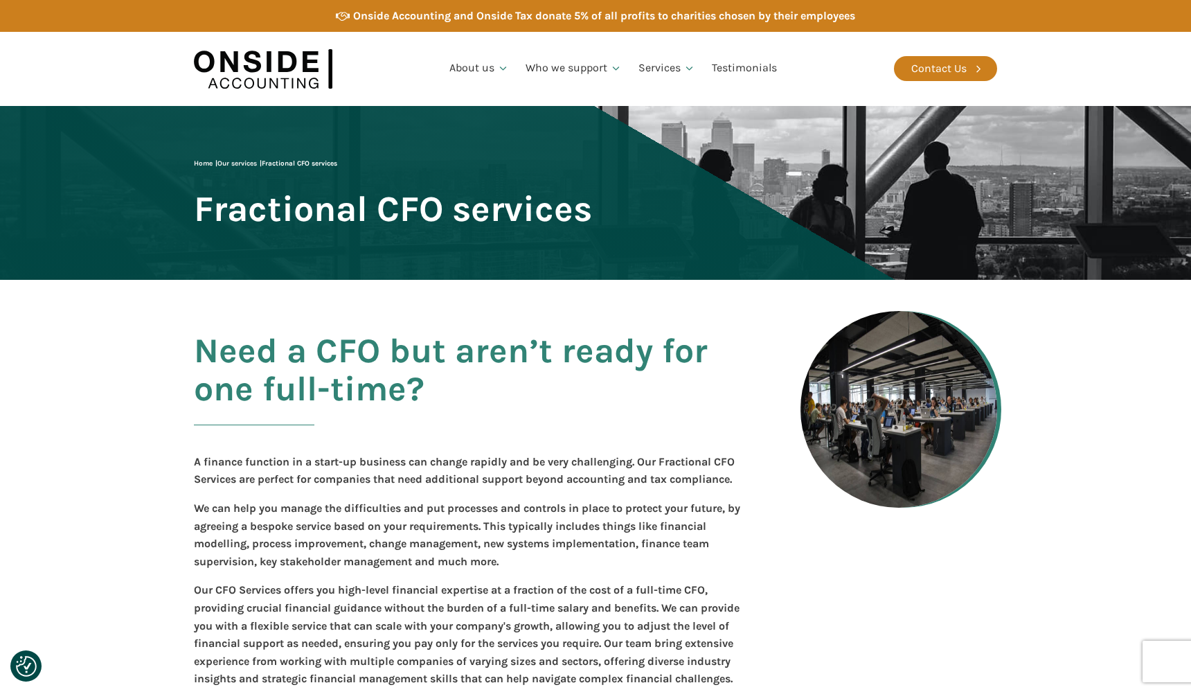
click at [207, 345] on h2 "Need a CFO but aren’t ready for one full-time?" at bounding box center [475, 387] width 562 height 110
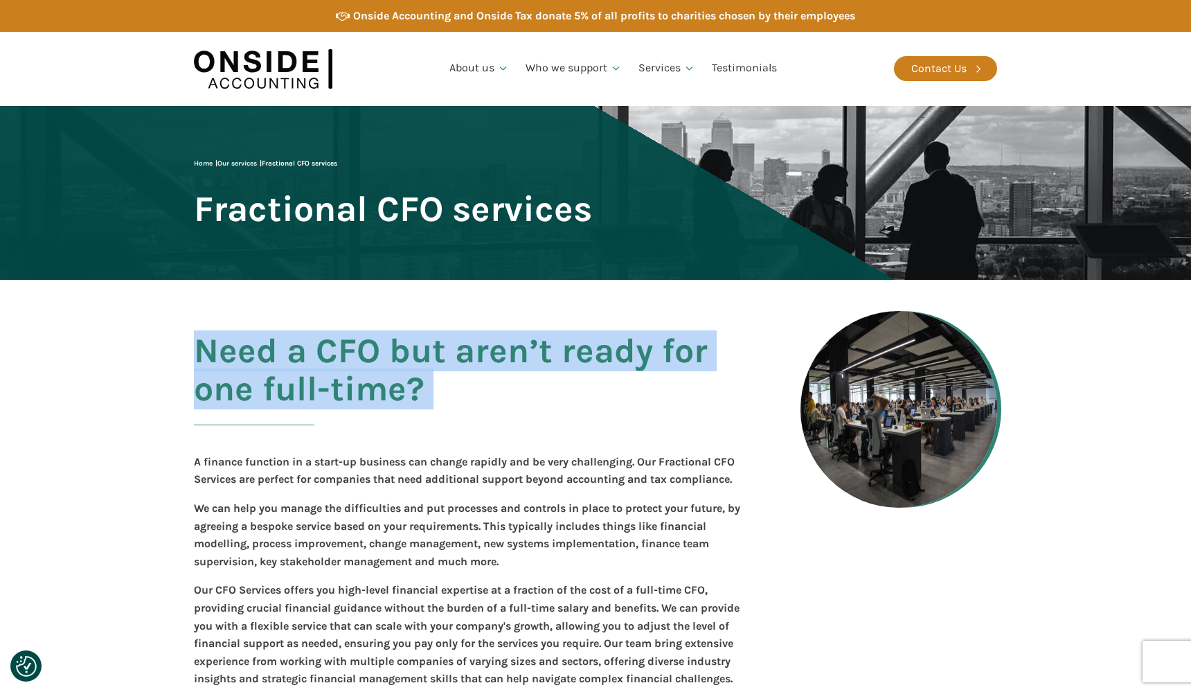
click at [268, 348] on h2 "Need a CFO but aren’t ready for one full-time?" at bounding box center [475, 387] width 562 height 110
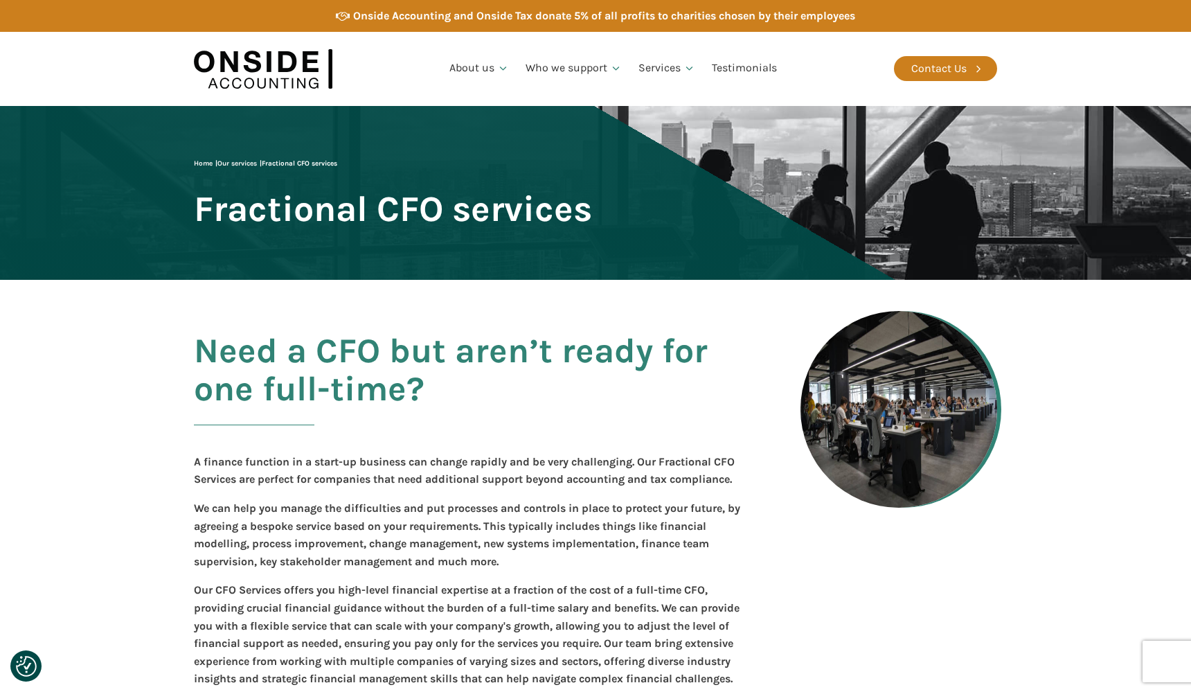
click at [268, 348] on h2 "Need a CFO but aren’t ready for one full-time?" at bounding box center [475, 387] width 562 height 110
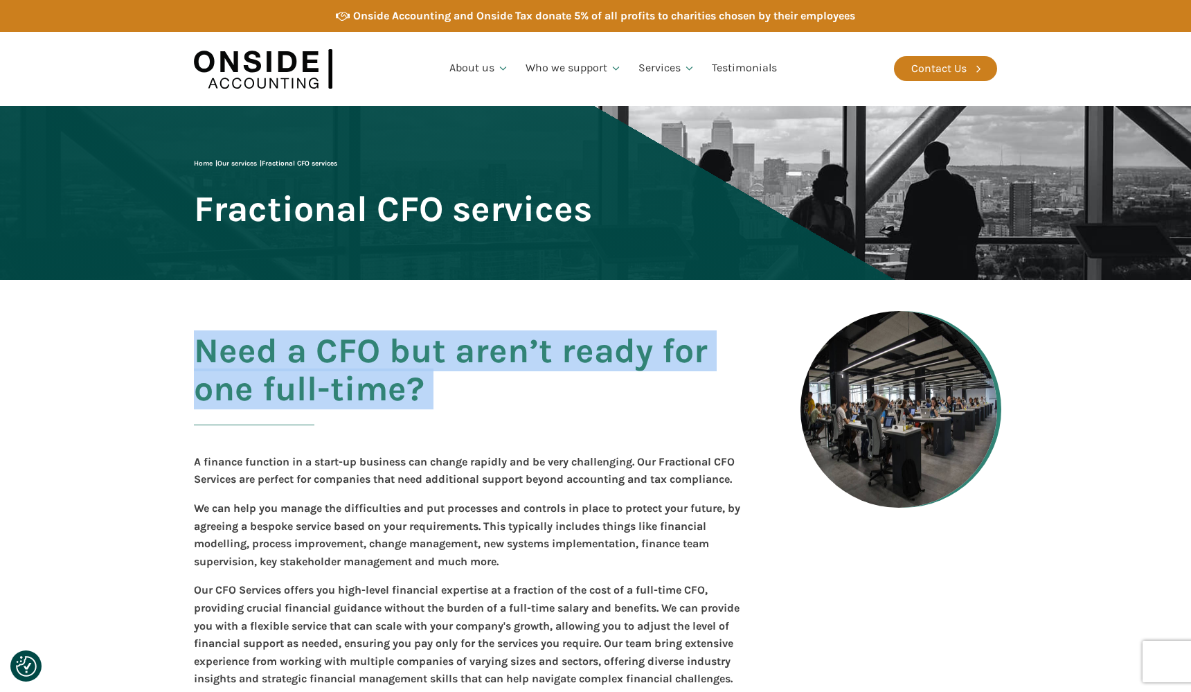
click at [420, 335] on h2 "Need a CFO but aren’t ready for one full-time?" at bounding box center [475, 387] width 562 height 110
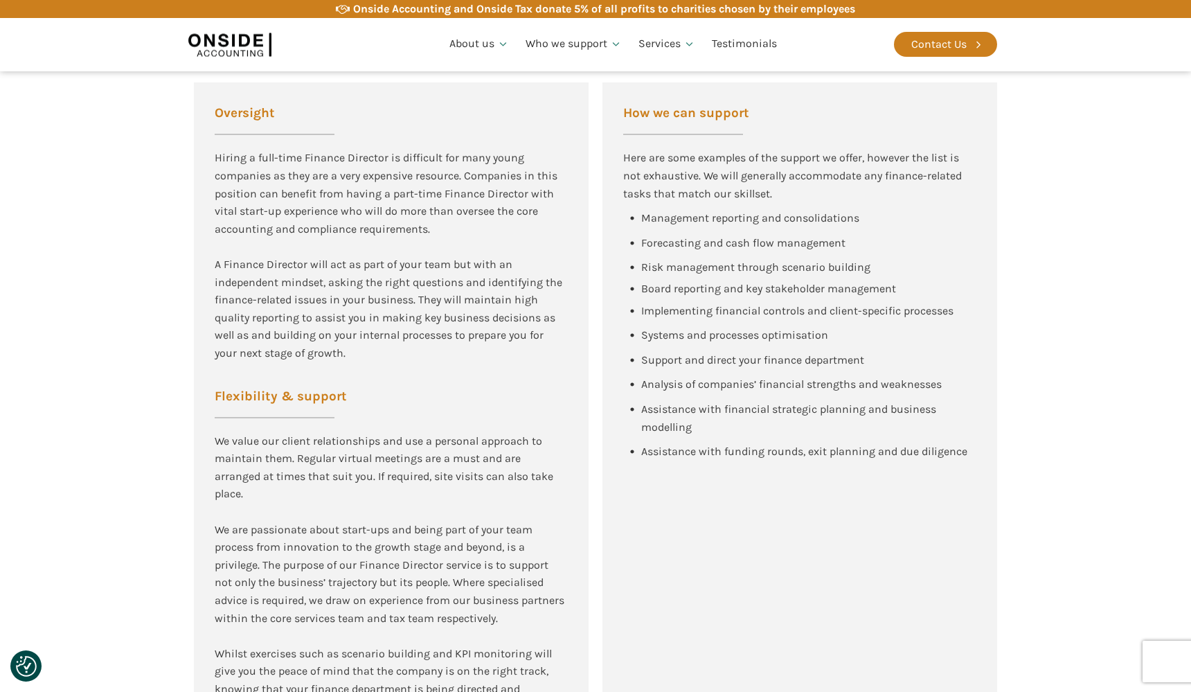
scroll to position [778, 0]
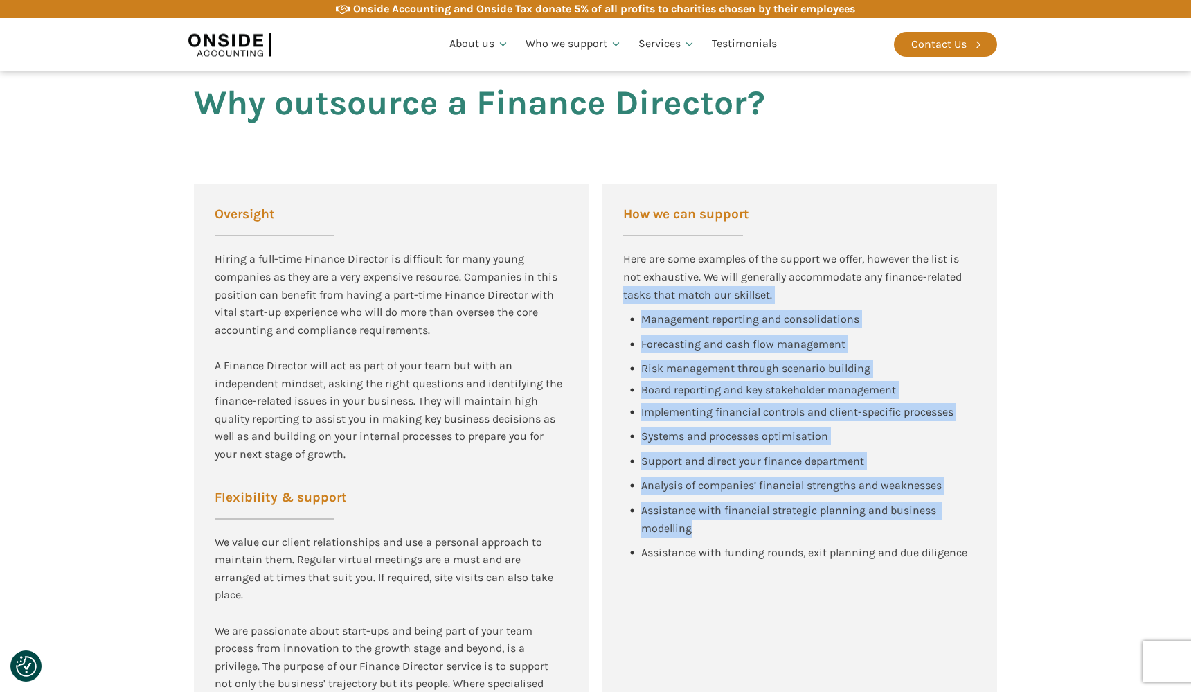
drag, startPoint x: 980, startPoint y: 531, endPoint x: 609, endPoint y: 289, distance: 442.9
click at [609, 289] on div "How we can support Here are some examples of the support we offer, however the …" at bounding box center [799, 540] width 395 height 714
click at [665, 289] on div "Here are some examples of the support we offer, however the list is not exhaust…" at bounding box center [799, 276] width 353 height 53
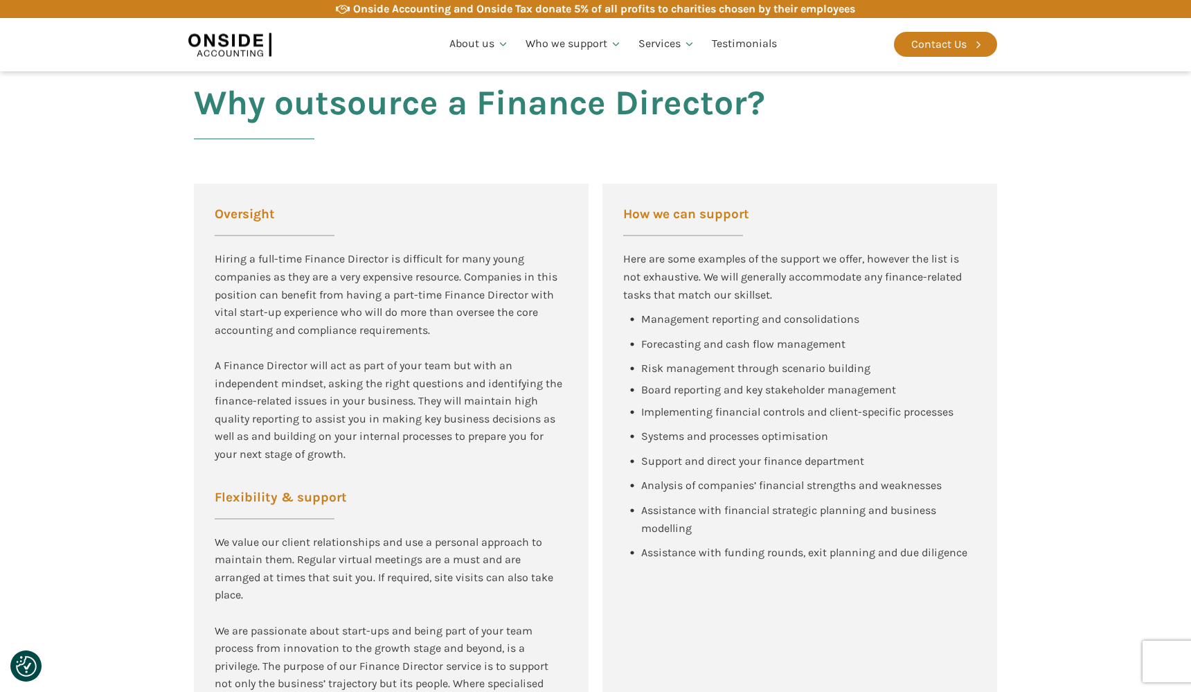
click at [665, 316] on span "Management reporting and consolidations" at bounding box center [750, 318] width 218 height 13
click at [665, 337] on span "Forecasting and cash flow management" at bounding box center [743, 343] width 204 height 13
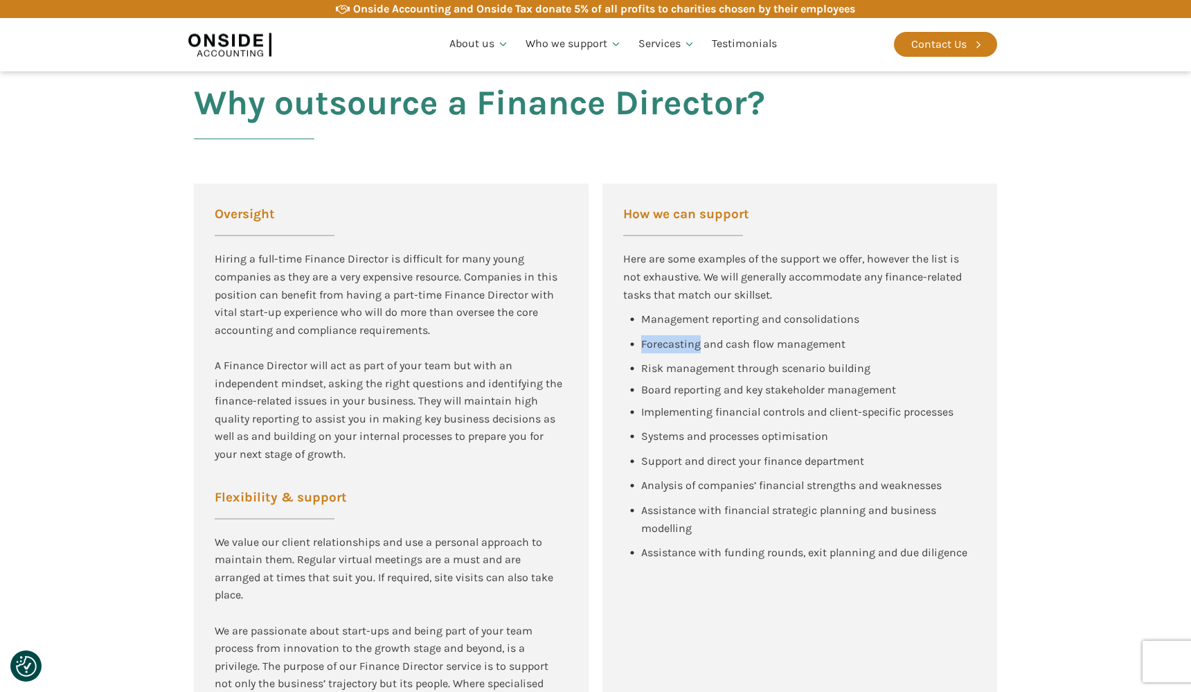
click at [665, 337] on span "Forecasting and cash flow management" at bounding box center [743, 343] width 204 height 13
click at [659, 364] on span "Risk management through scenario building" at bounding box center [755, 367] width 229 height 13
click at [674, 384] on span "Board reporting and key stakeholder management" at bounding box center [768, 389] width 255 height 13
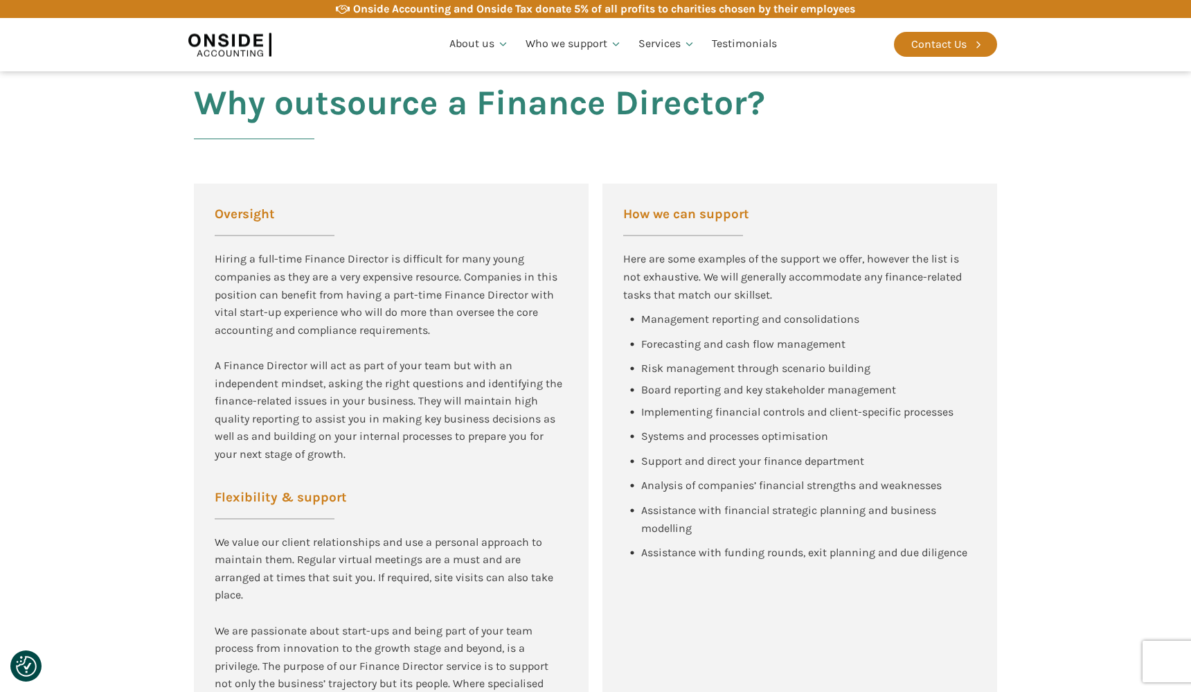
click at [674, 384] on span "Board reporting and key stakeholder management" at bounding box center [768, 389] width 255 height 13
click at [663, 405] on span "Implementing financial controls and client-specific processes" at bounding box center [797, 411] width 312 height 13
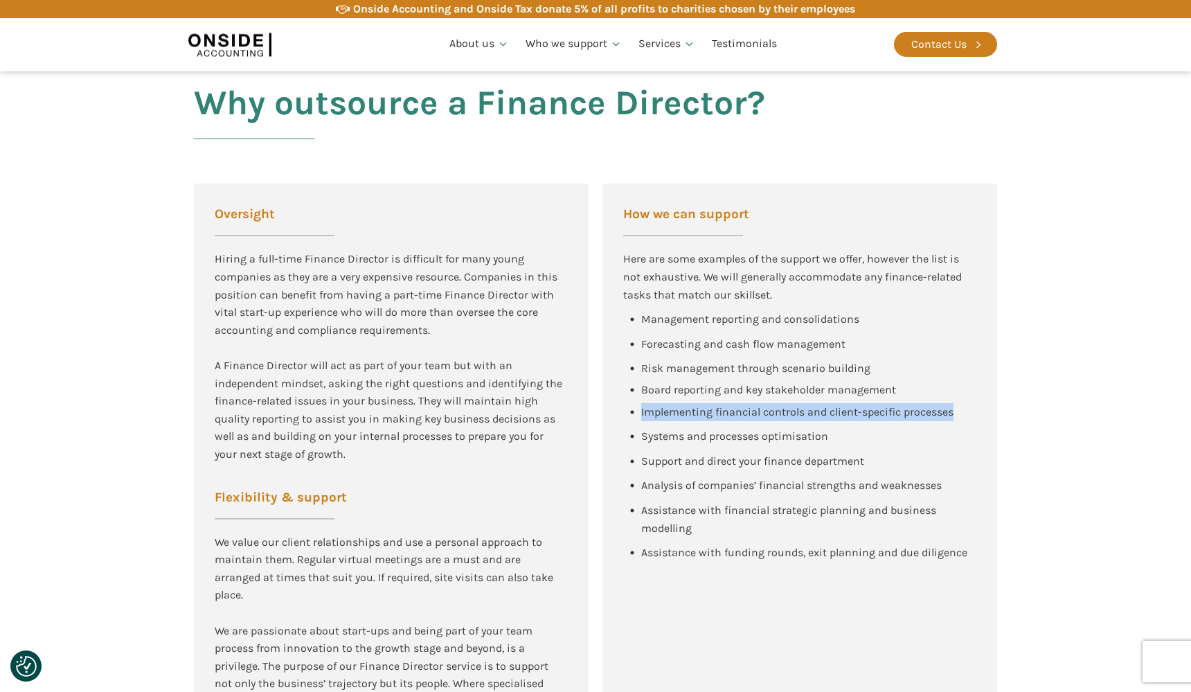
click at [663, 405] on span "Implementing financial controls and client-specific processes" at bounding box center [797, 411] width 312 height 13
click at [654, 427] on div "Systems and processes optimisation" at bounding box center [734, 436] width 187 height 18
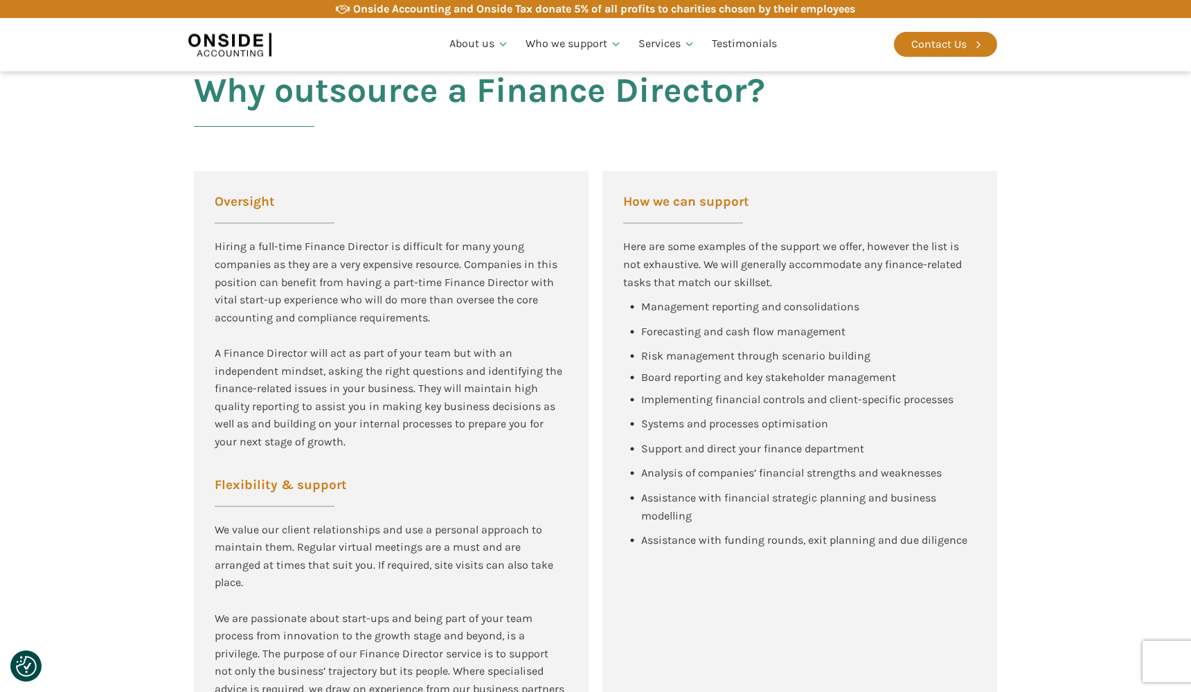
scroll to position [794, 0]
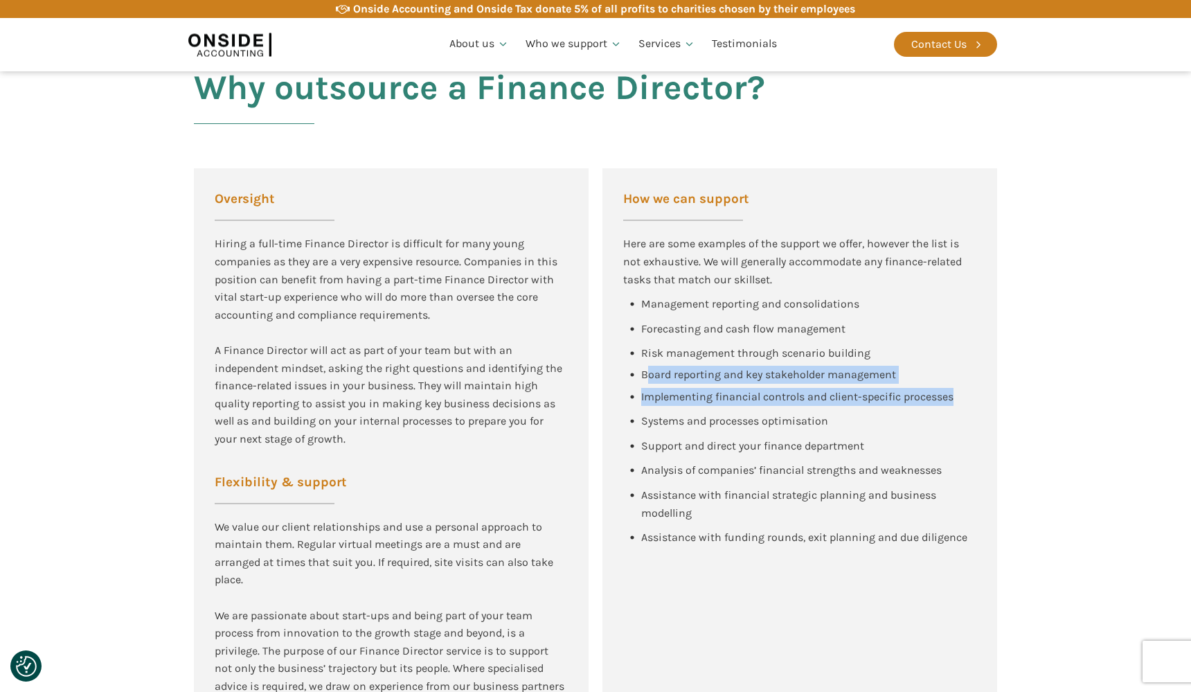
drag, startPoint x: 888, startPoint y: 407, endPoint x: 650, endPoint y: 370, distance: 241.7
click at [650, 370] on div "Management reporting and consolidations Forecasting and cash flow management Ri…" at bounding box center [799, 424] width 353 height 258
click at [668, 437] on div "Support and direct your finance department" at bounding box center [752, 446] width 223 height 18
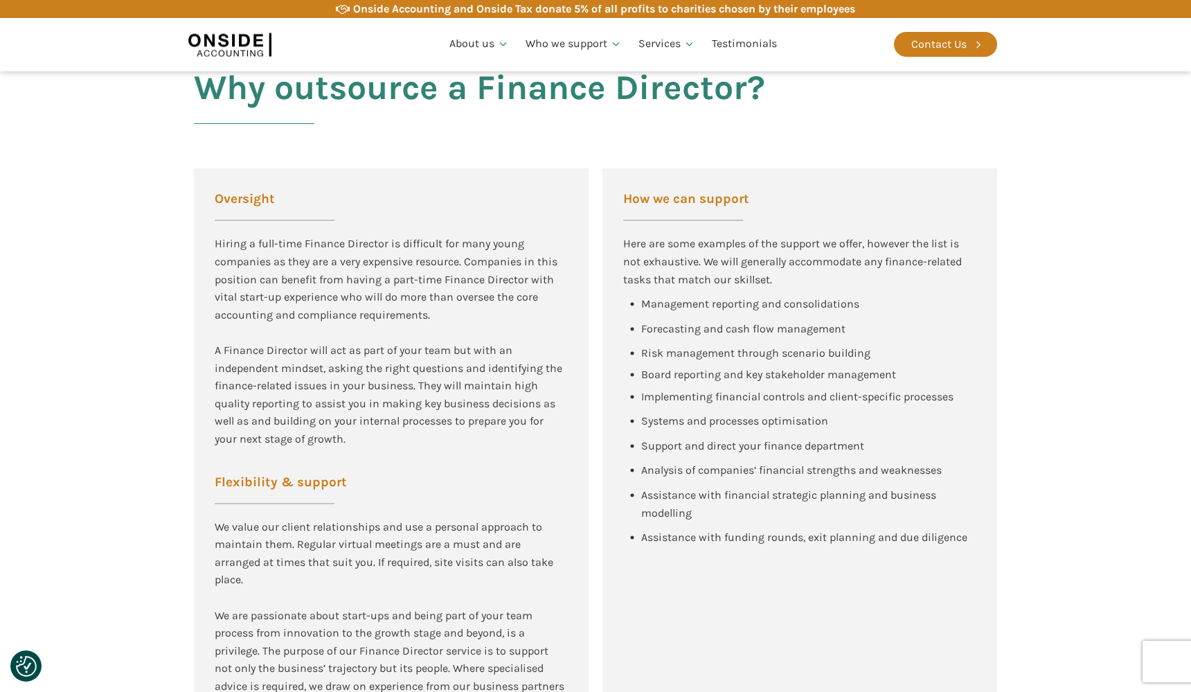
click at [668, 437] on div "Support and direct your finance department" at bounding box center [752, 446] width 223 height 18
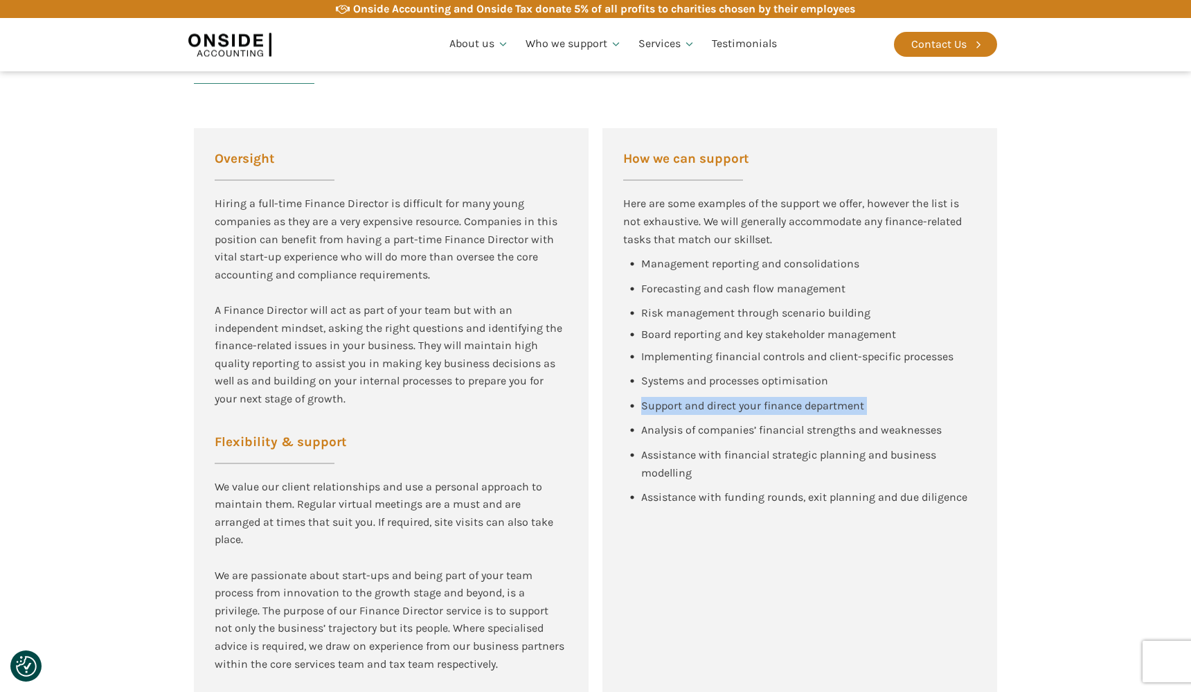
click at [843, 399] on span "Support and direct your finance department" at bounding box center [752, 405] width 223 height 13
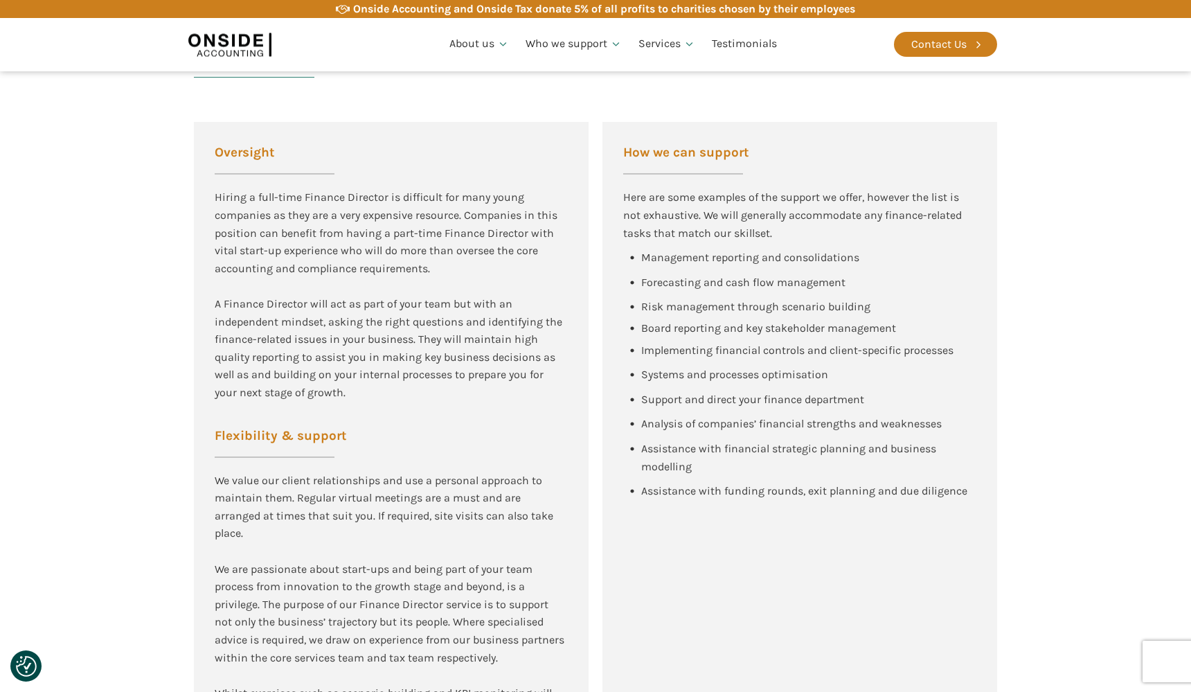
scroll to position [840, 0]
click at [749, 321] on span "Board reporting and key stakeholder management" at bounding box center [768, 327] width 255 height 13
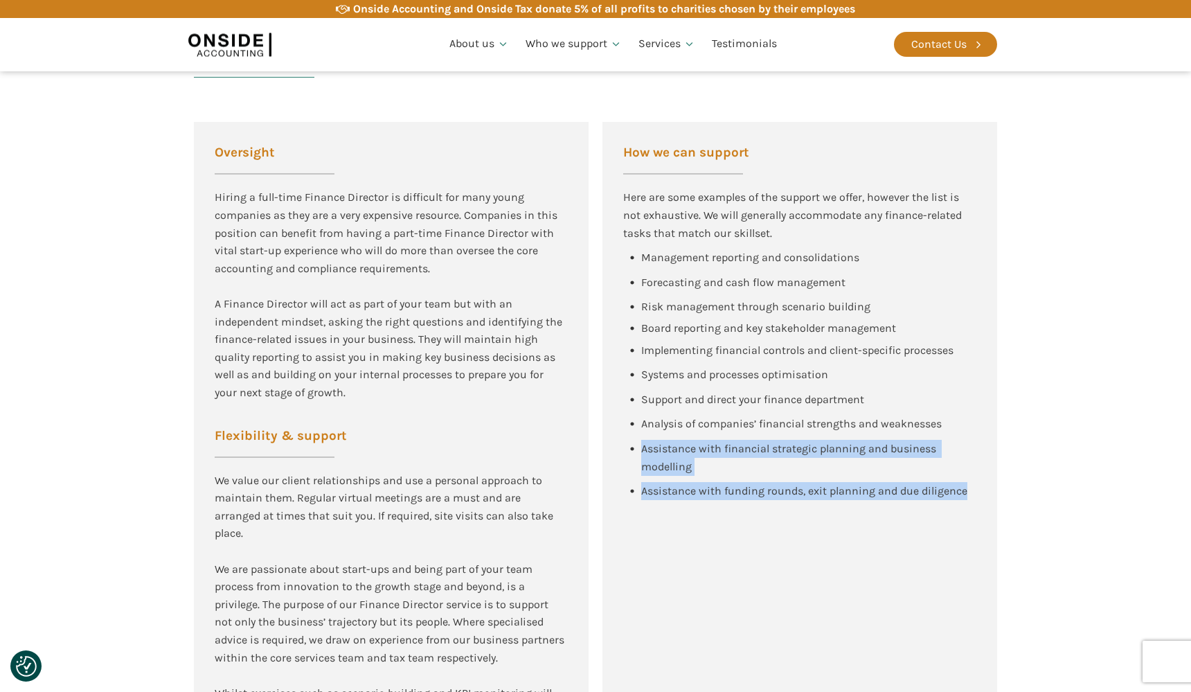
drag, startPoint x: 969, startPoint y: 478, endPoint x: 621, endPoint y: 440, distance: 349.7
click at [621, 439] on div "How we can support Here are some examples of the support we offer, however the …" at bounding box center [799, 479] width 395 height 714
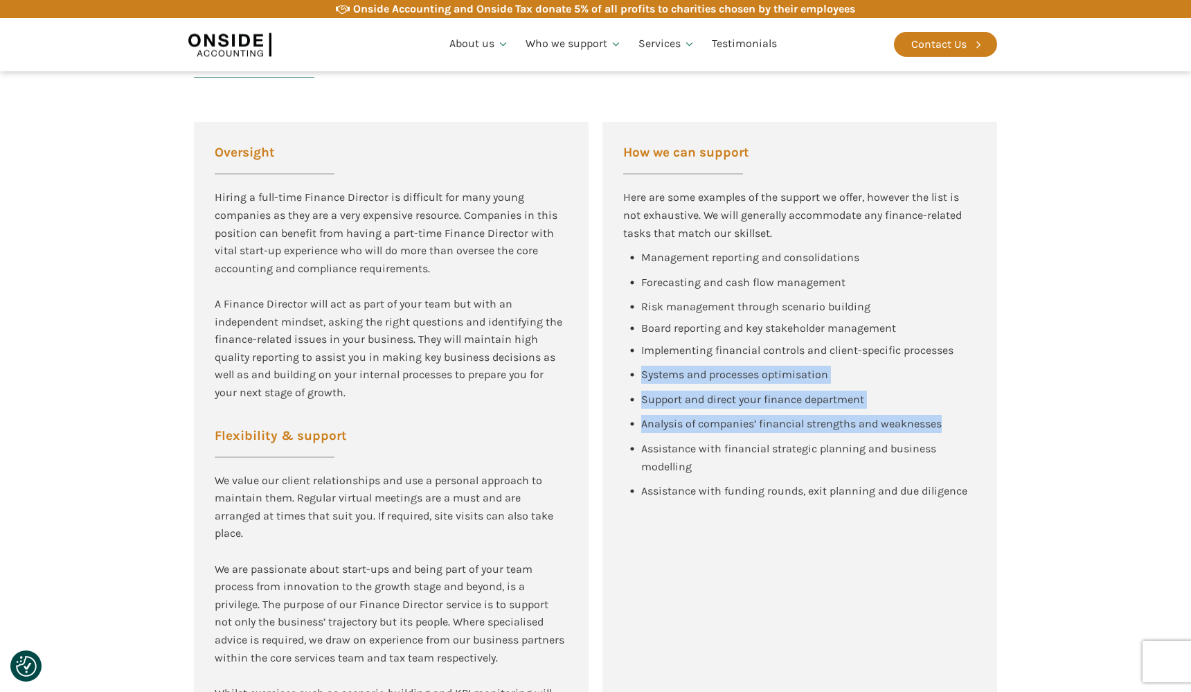
drag, startPoint x: 943, startPoint y: 411, endPoint x: 607, endPoint y: 368, distance: 338.6
click at [607, 368] on div "How we can support Here are some examples of the support we offer, however the …" at bounding box center [799, 479] width 395 height 714
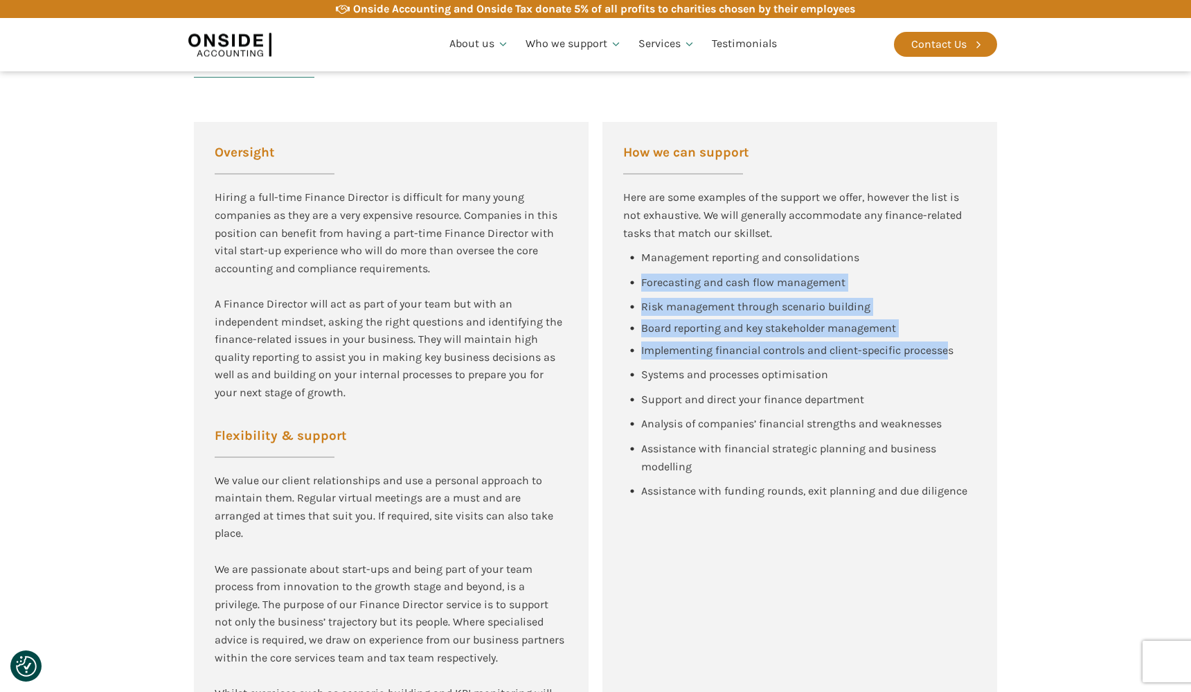
drag, startPoint x: 949, startPoint y: 334, endPoint x: 623, endPoint y: 274, distance: 331.7
click at [623, 274] on div "Management reporting and consolidations Forecasting and cash flow management Ri…" at bounding box center [799, 378] width 353 height 258
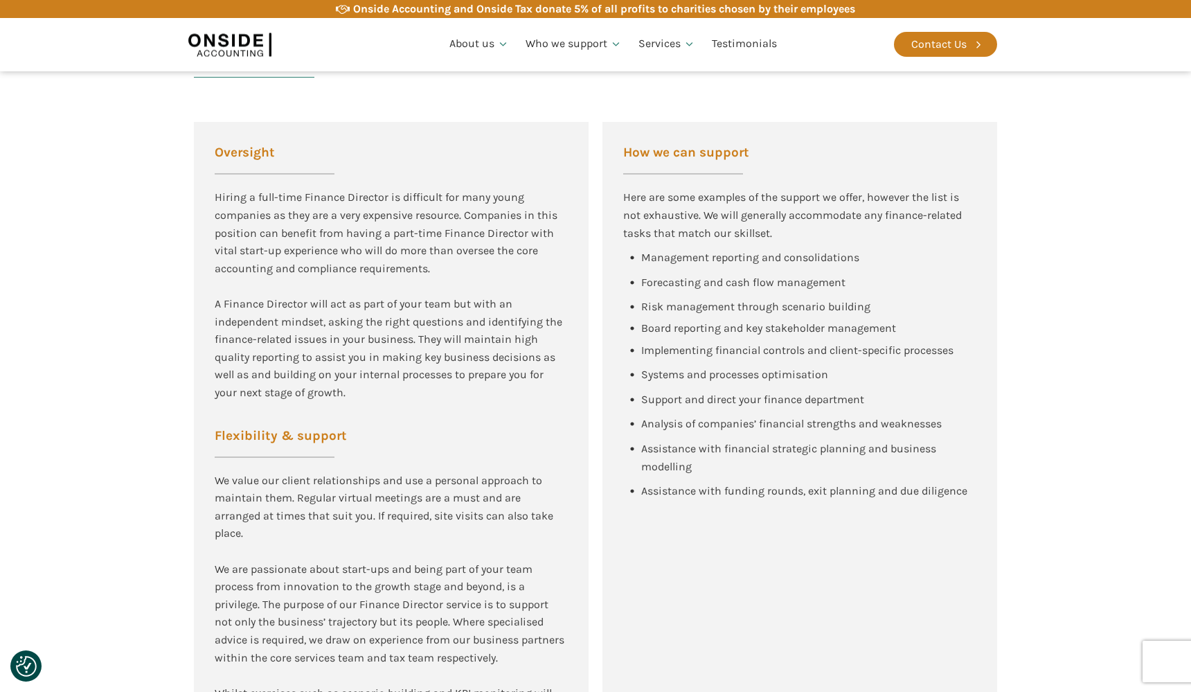
click at [875, 232] on div "Here are some examples of the support we offer, however the list is not exhaust…" at bounding box center [799, 214] width 353 height 53
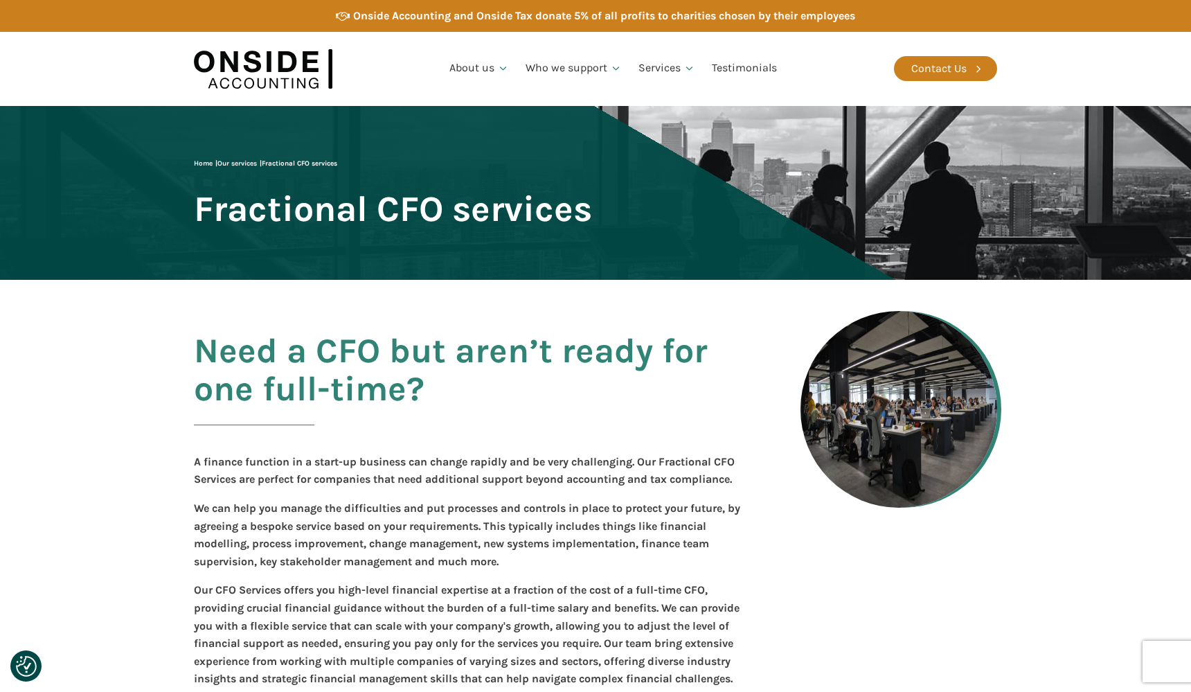
scroll to position [0, 0]
